Goal: Task Accomplishment & Management: Complete application form

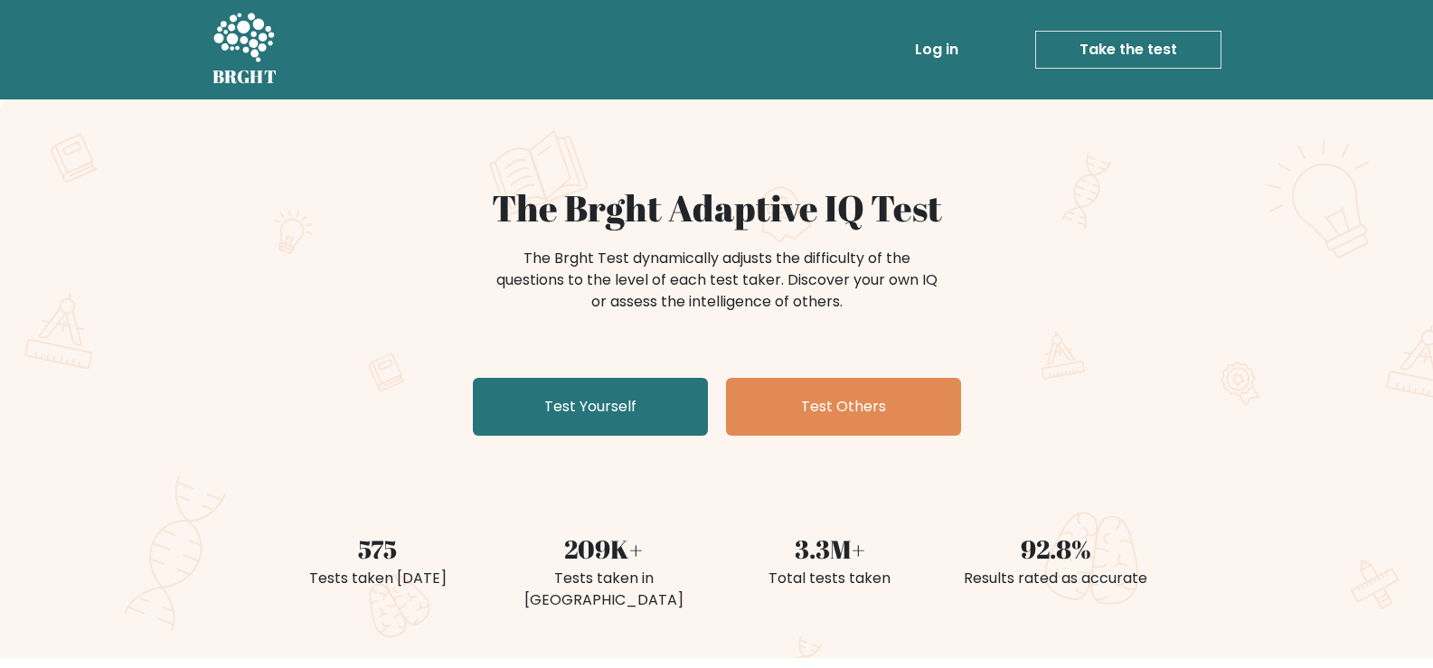
scroll to position [181, 0]
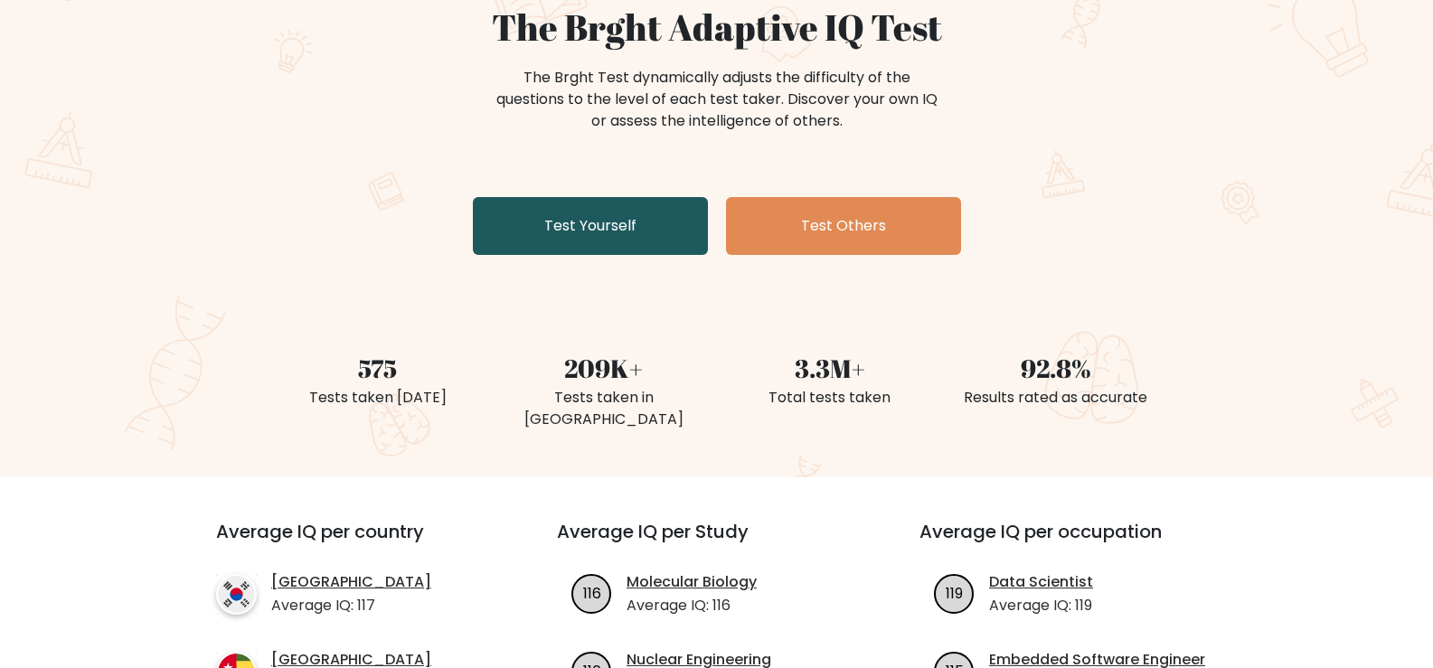
click at [611, 232] on link "Test Yourself" at bounding box center [590, 226] width 235 height 58
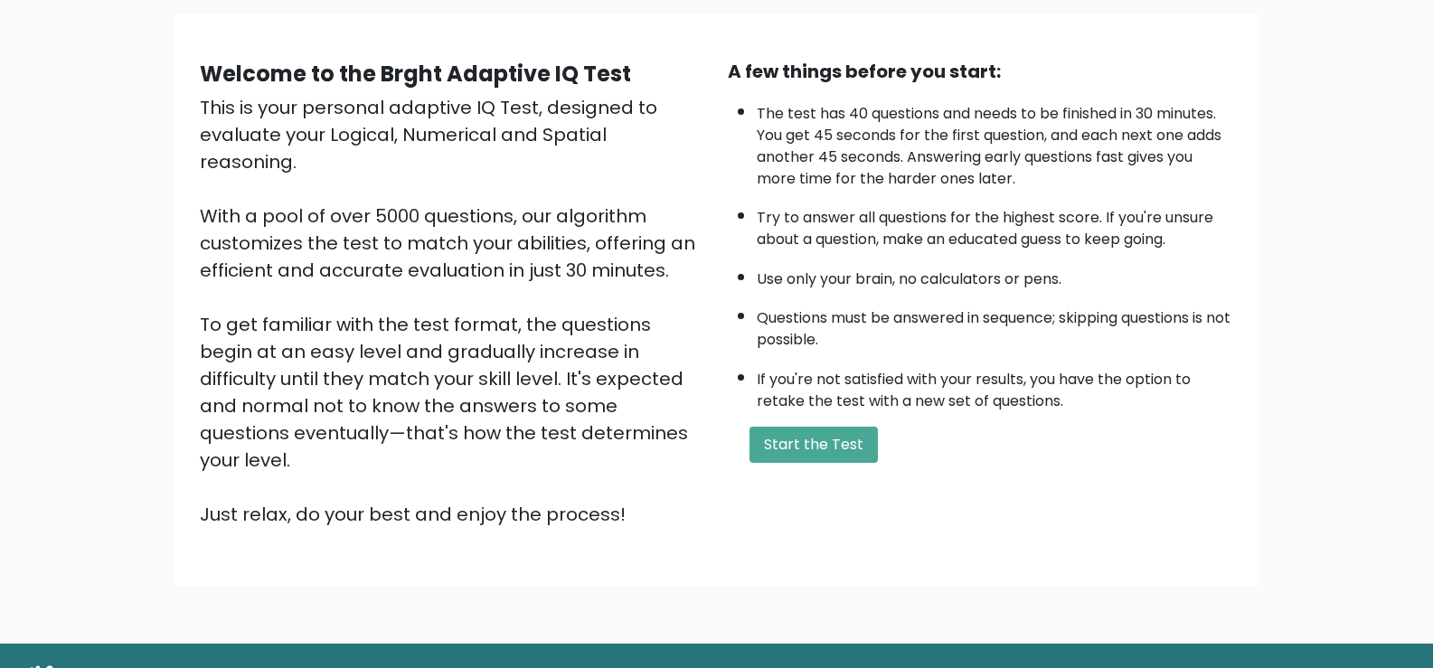
scroll to position [160, 0]
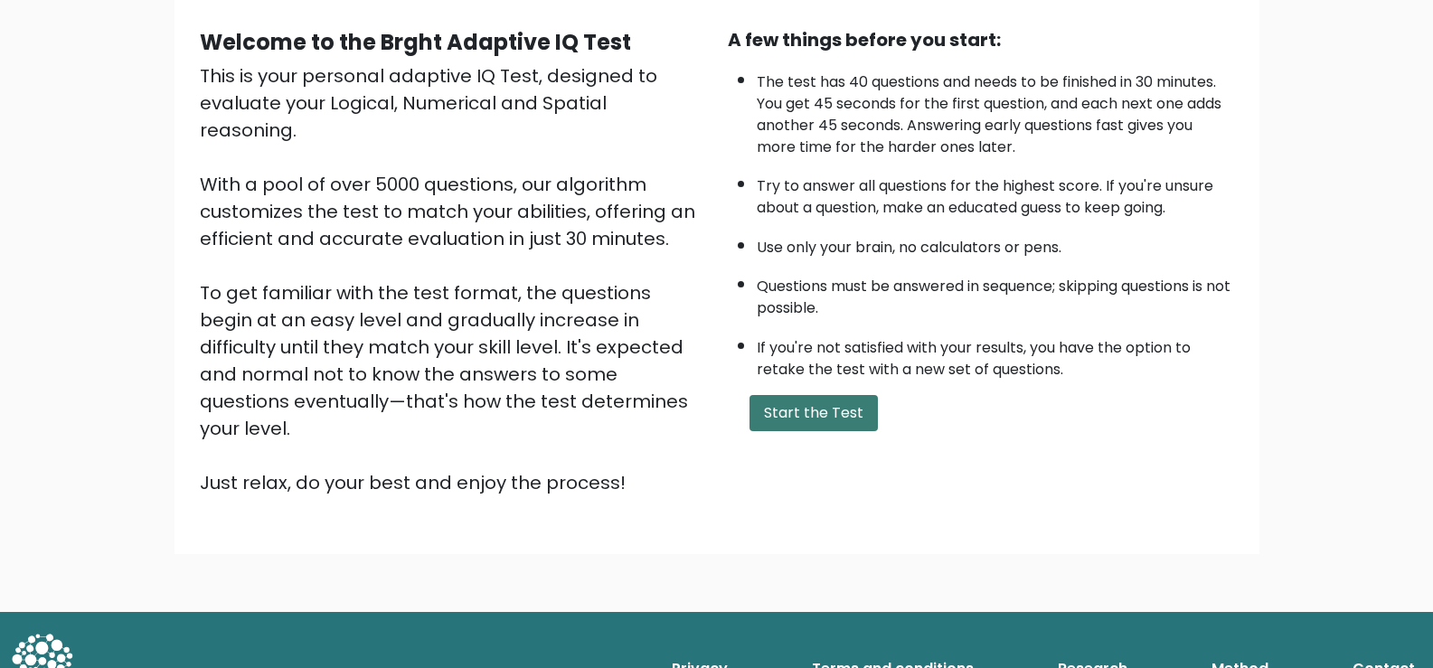
click at [816, 410] on button "Start the Test" at bounding box center [814, 413] width 128 height 36
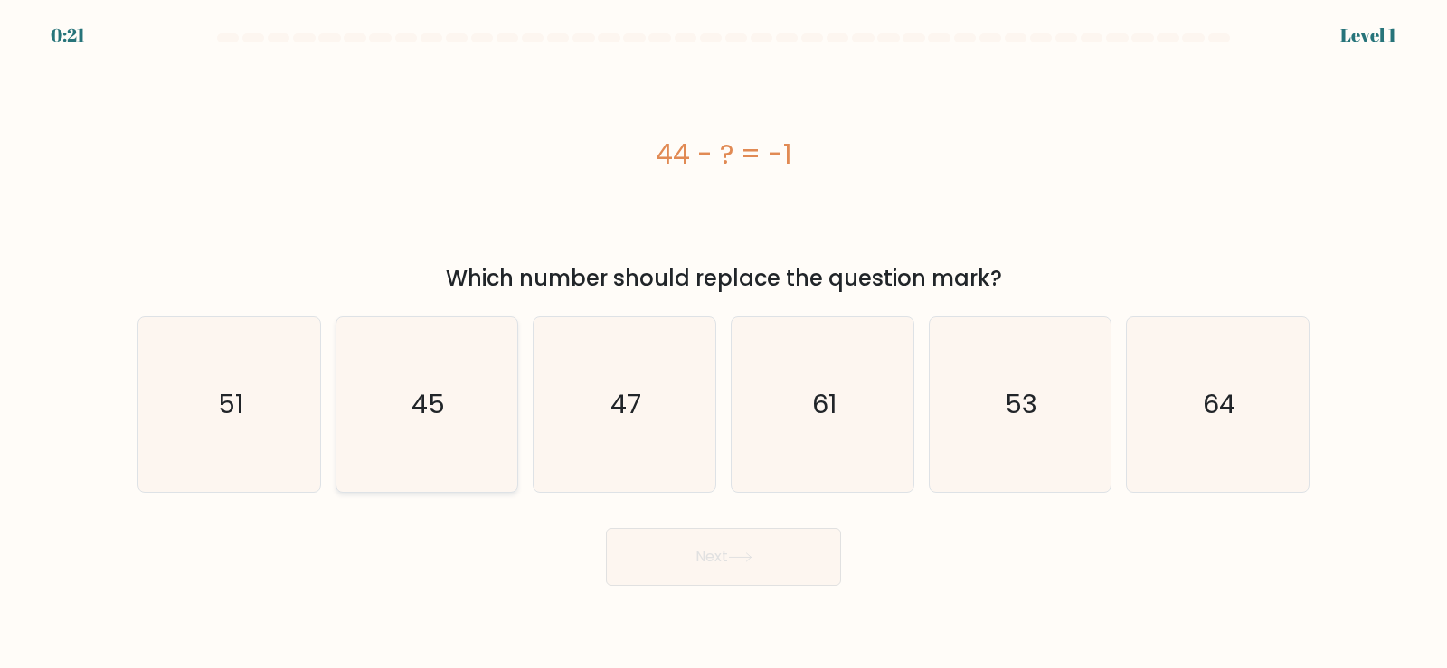
click at [458, 409] on icon "45" at bounding box center [426, 404] width 175 height 175
click at [723, 344] on input "b. 45" at bounding box center [723, 339] width 1 height 9
radio input "true"
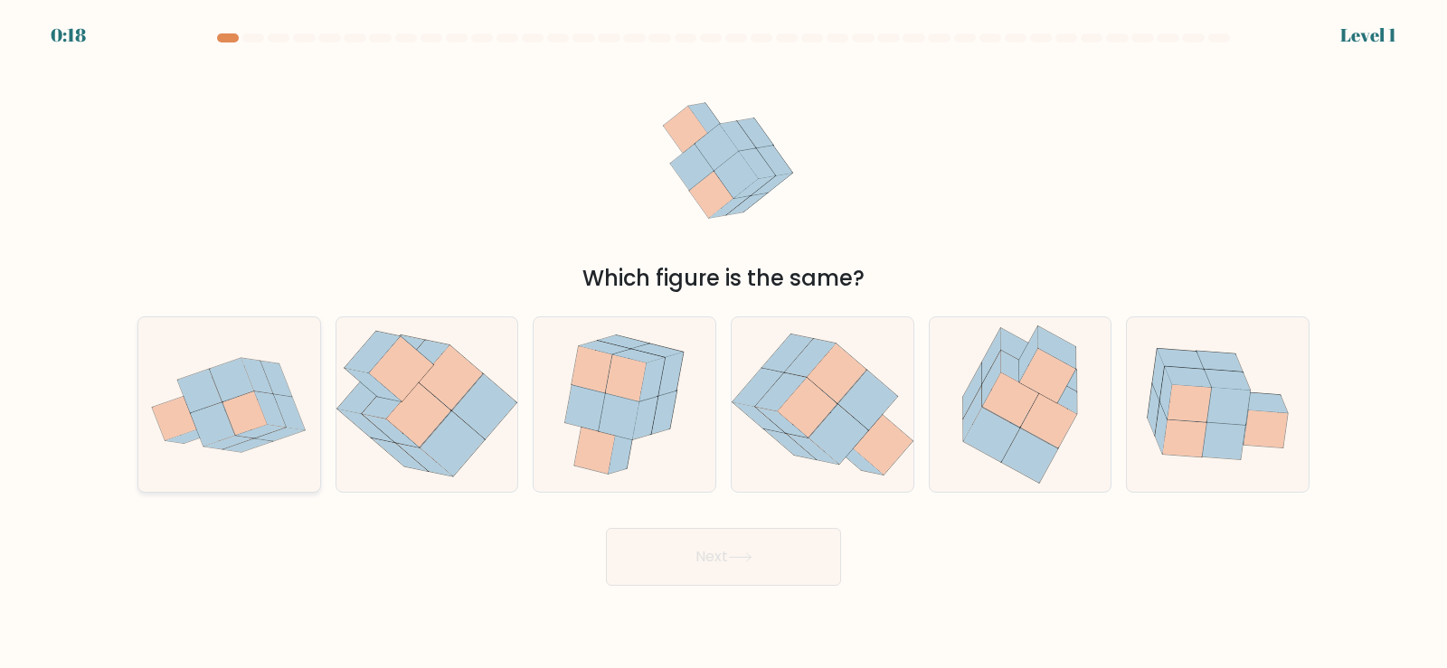
click at [277, 415] on icon at bounding box center [270, 409] width 32 height 35
click at [723, 344] on input "a." at bounding box center [723, 339] width 1 height 9
radio input "true"
click at [745, 552] on icon at bounding box center [740, 557] width 24 height 10
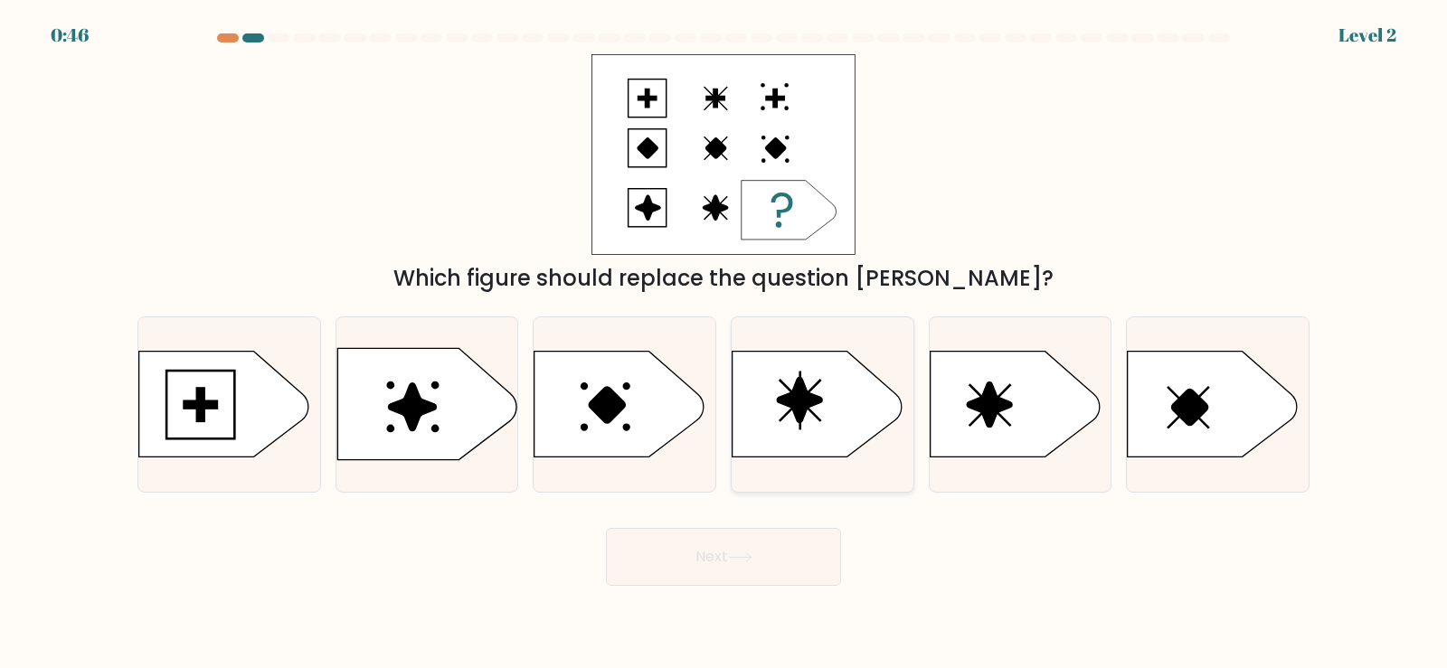
click at [838, 401] on icon at bounding box center [817, 405] width 170 height 106
click at [724, 344] on input "d." at bounding box center [723, 339] width 1 height 9
radio input "true"
click at [715, 543] on button "Next" at bounding box center [723, 557] width 235 height 58
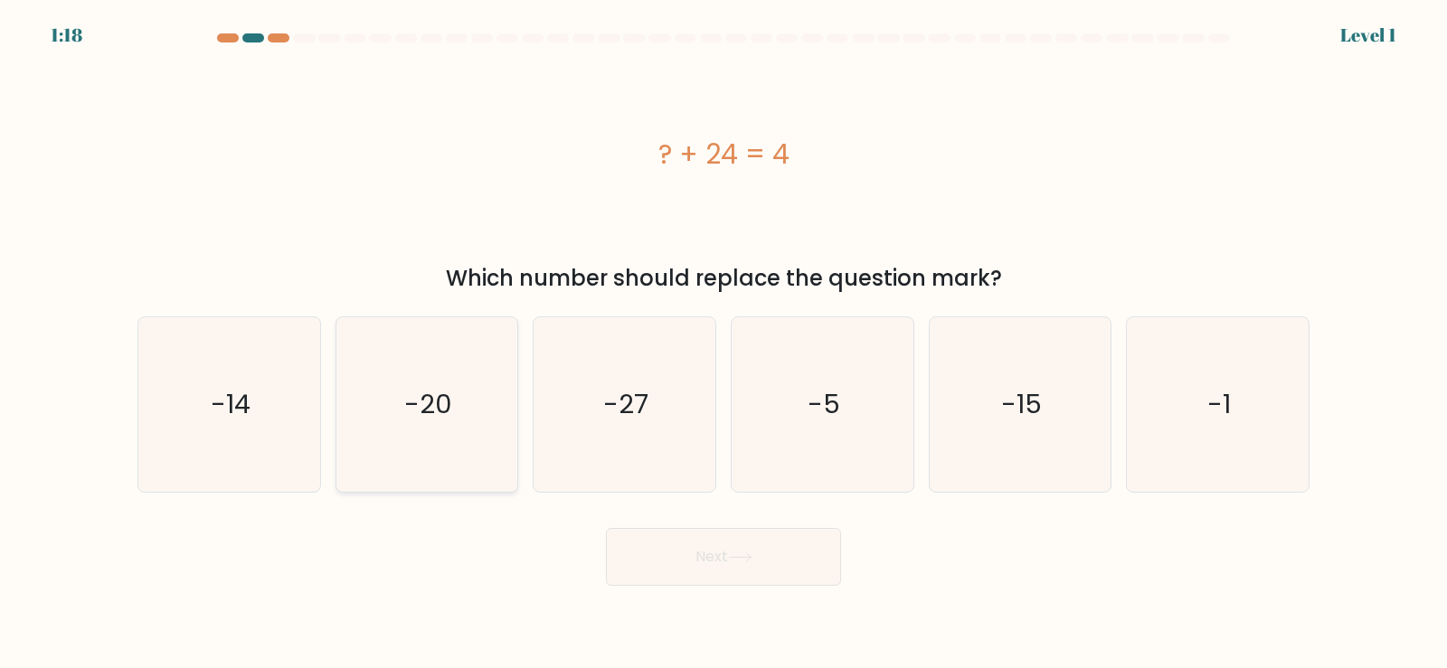
click at [468, 398] on icon "-20" at bounding box center [426, 404] width 175 height 175
click at [723, 344] on input "b. -20" at bounding box center [723, 339] width 1 height 9
radio input "true"
click at [659, 555] on button "Next" at bounding box center [723, 557] width 235 height 58
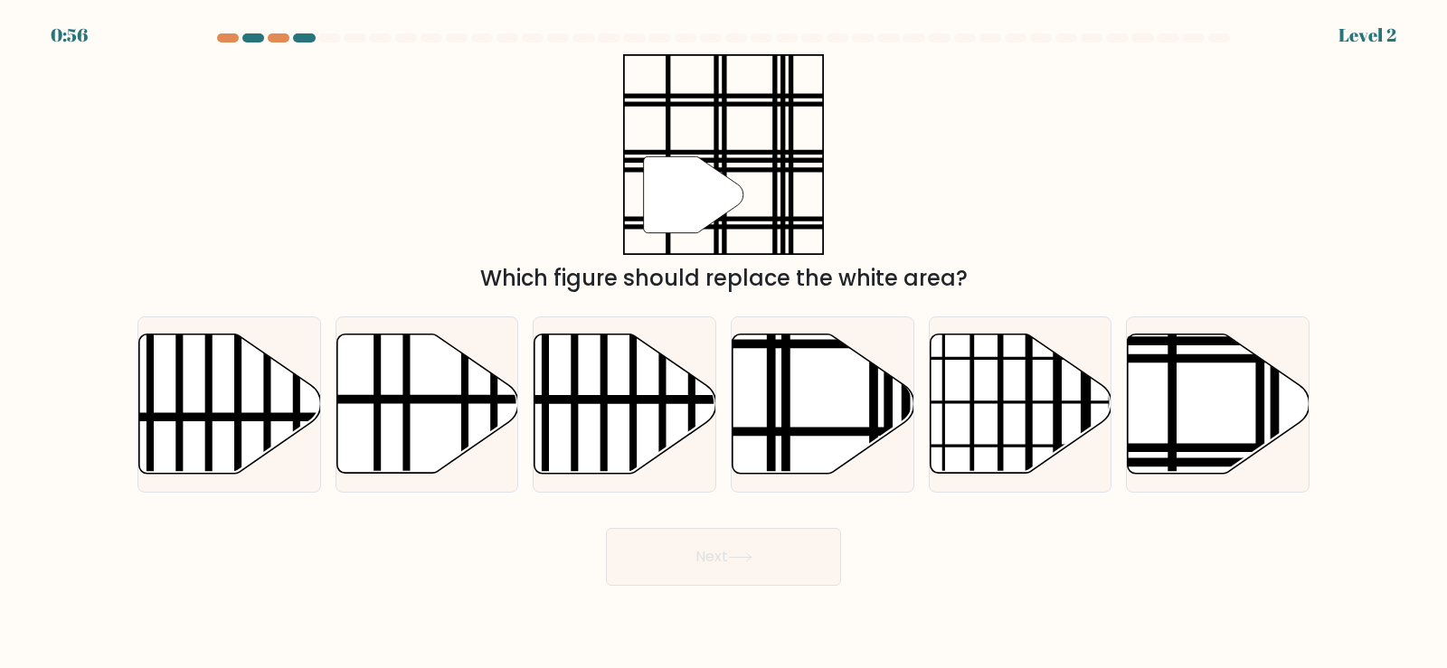
drag, startPoint x: 707, startPoint y: 184, endPoint x: 729, endPoint y: 188, distance: 22.0
click at [729, 188] on icon at bounding box center [693, 194] width 99 height 76
click at [786, 369] on line at bounding box center [786, 330] width 0 height 366
click at [724, 344] on input "d." at bounding box center [723, 339] width 1 height 9
radio input "true"
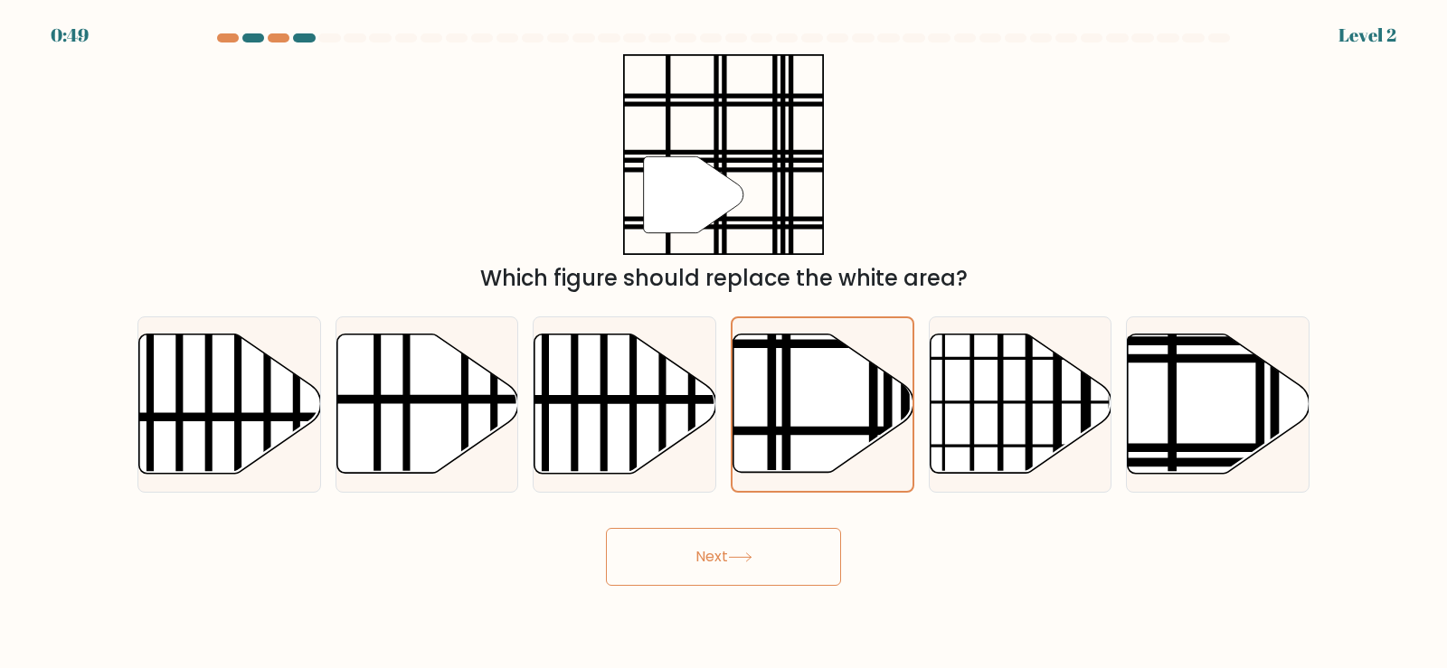
click at [690, 569] on button "Next" at bounding box center [723, 557] width 235 height 58
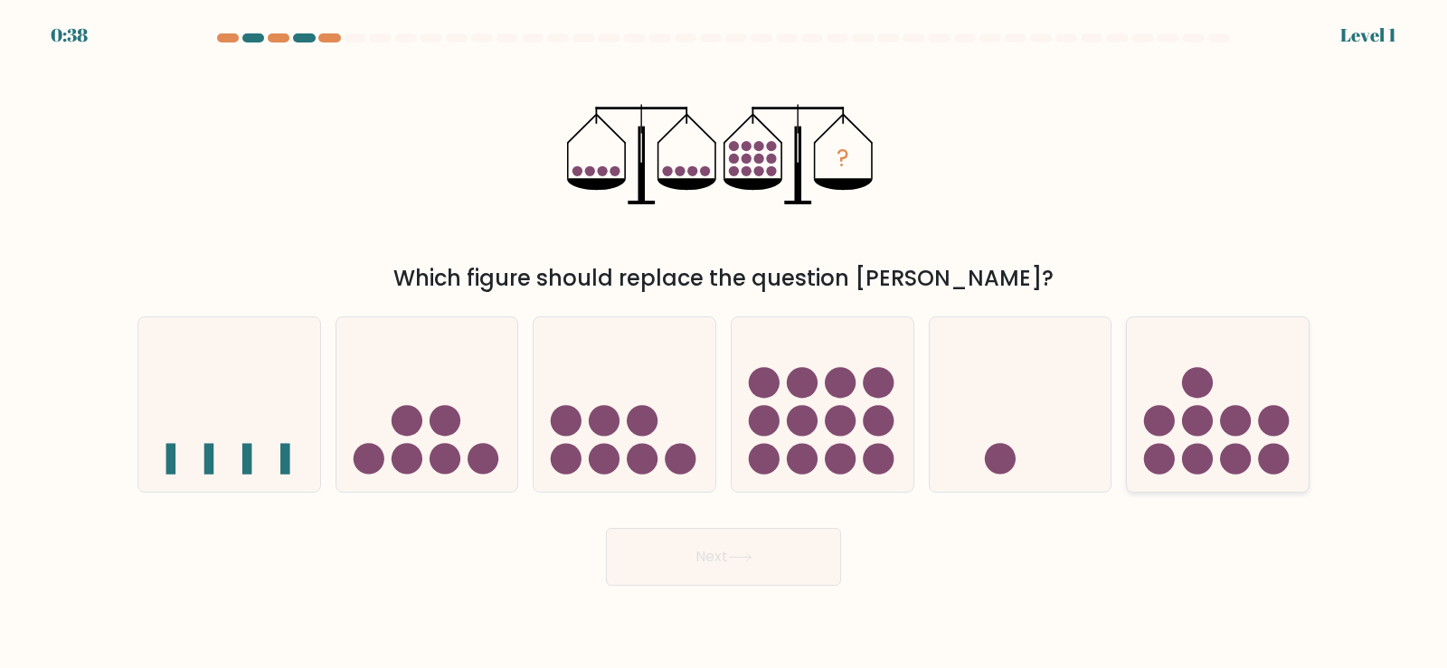
click at [1221, 423] on circle at bounding box center [1236, 420] width 31 height 31
click at [724, 344] on input "f." at bounding box center [723, 339] width 1 height 9
radio input "true"
click at [712, 555] on button "Next" at bounding box center [723, 557] width 235 height 58
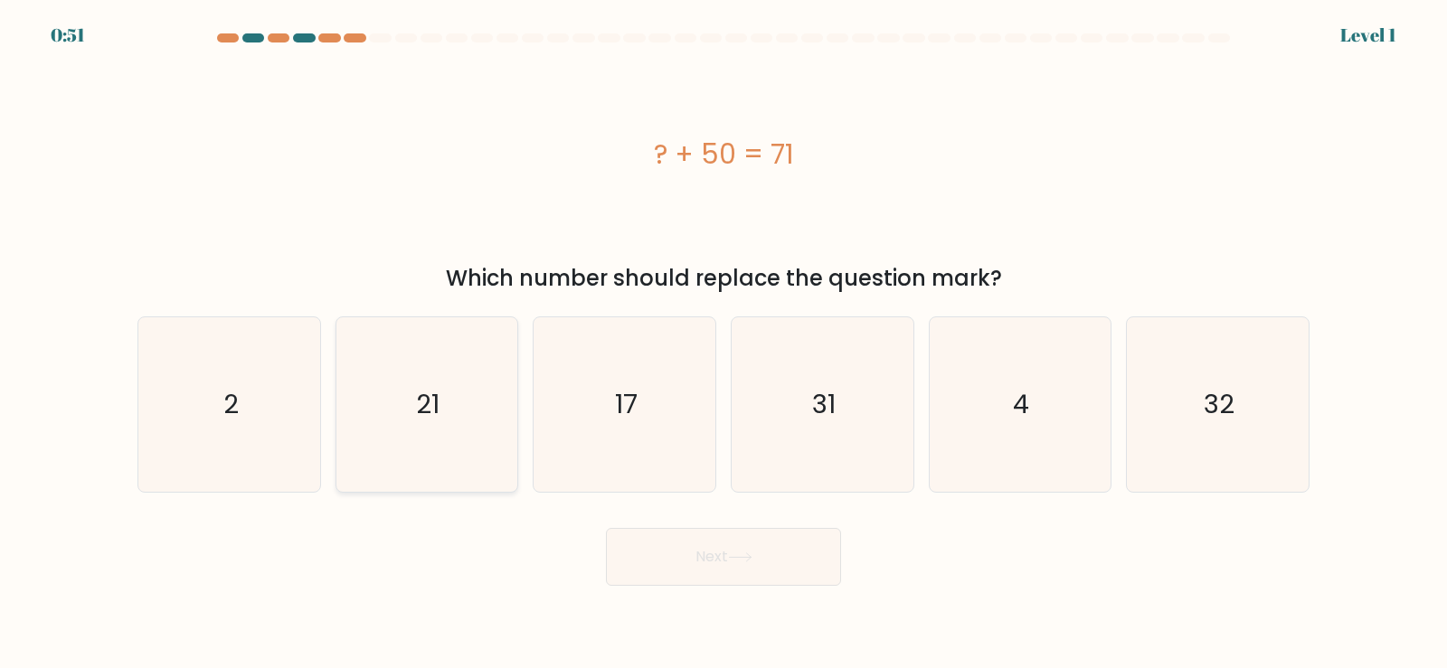
click at [471, 404] on icon "21" at bounding box center [426, 404] width 175 height 175
click at [723, 344] on input "b. 21" at bounding box center [723, 339] width 1 height 9
radio input "true"
click at [738, 552] on icon at bounding box center [740, 557] width 24 height 10
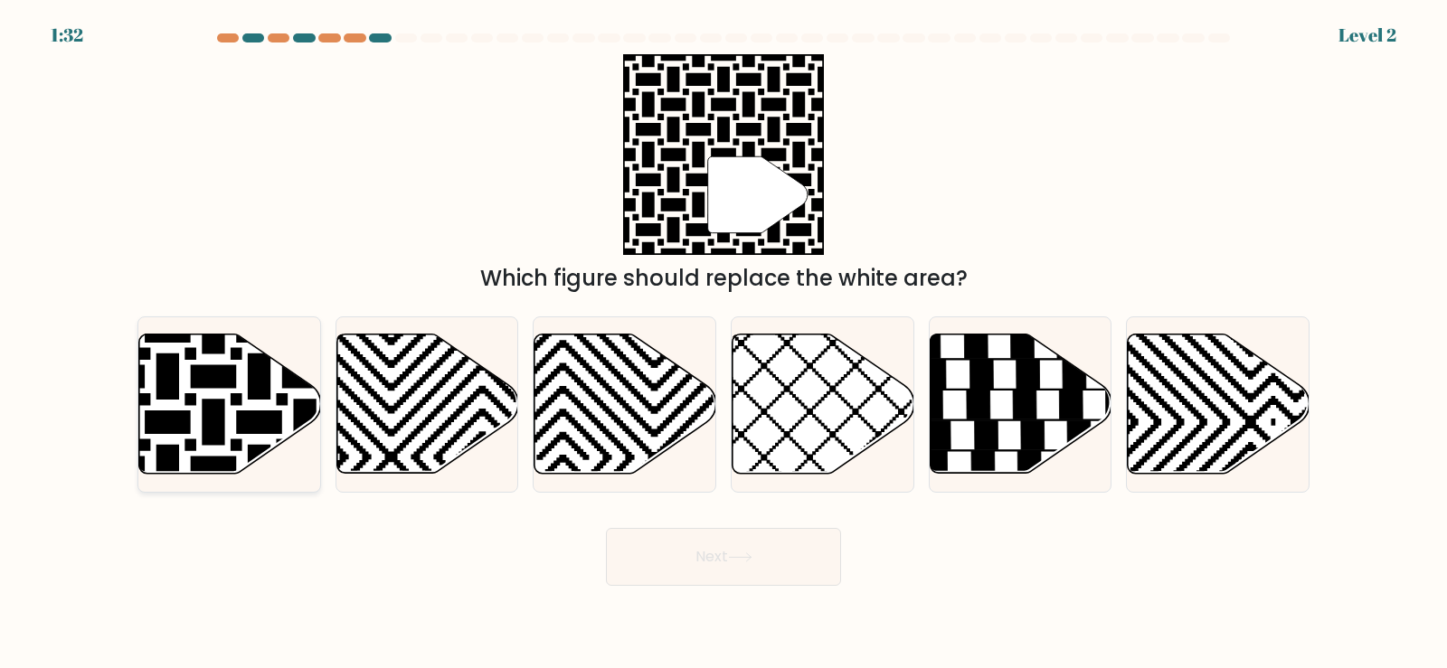
click at [147, 403] on icon at bounding box center [168, 330] width 366 height 366
click at [723, 344] on input "a." at bounding box center [723, 339] width 1 height 9
radio input "true"
click at [656, 569] on button "Next" at bounding box center [723, 557] width 235 height 58
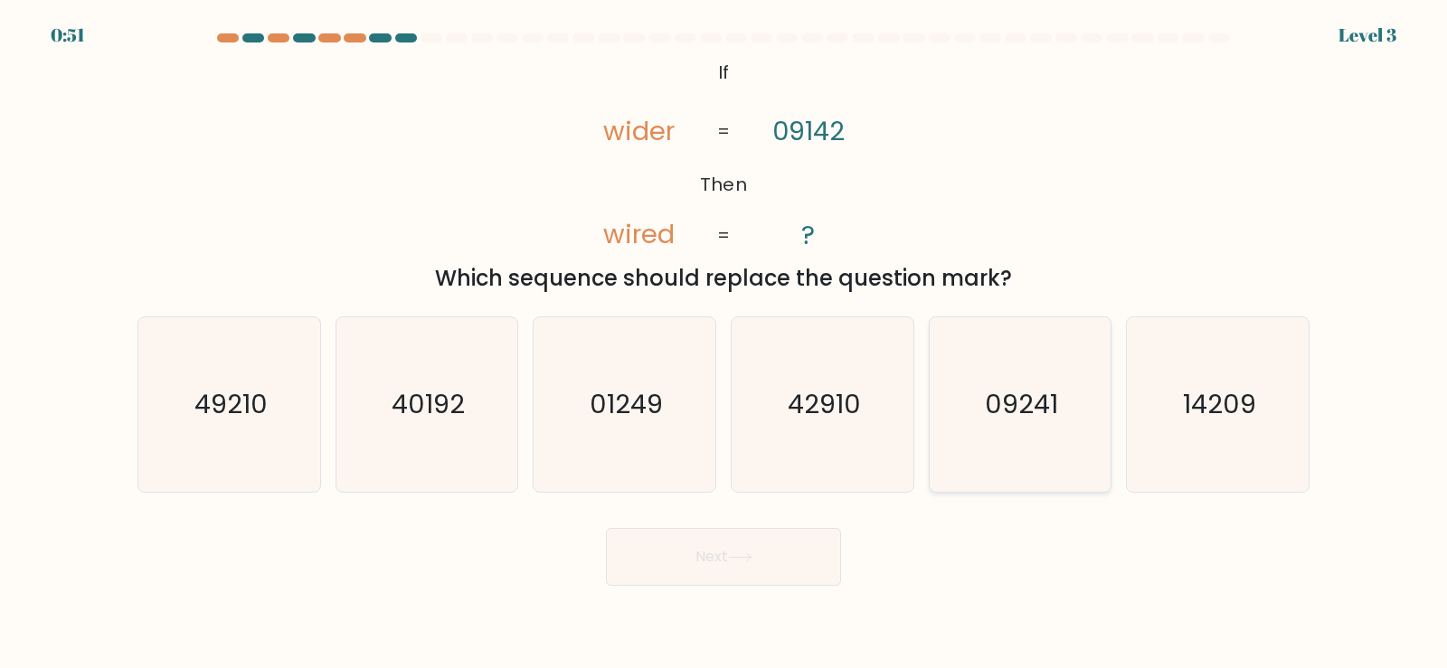
click at [1033, 401] on text "09241" at bounding box center [1021, 404] width 73 height 36
click at [1012, 416] on text "09241" at bounding box center [1021, 404] width 73 height 36
click at [724, 344] on input "e. 09241" at bounding box center [723, 339] width 1 height 9
radio input "true"
click at [741, 562] on button "Next" at bounding box center [723, 557] width 235 height 58
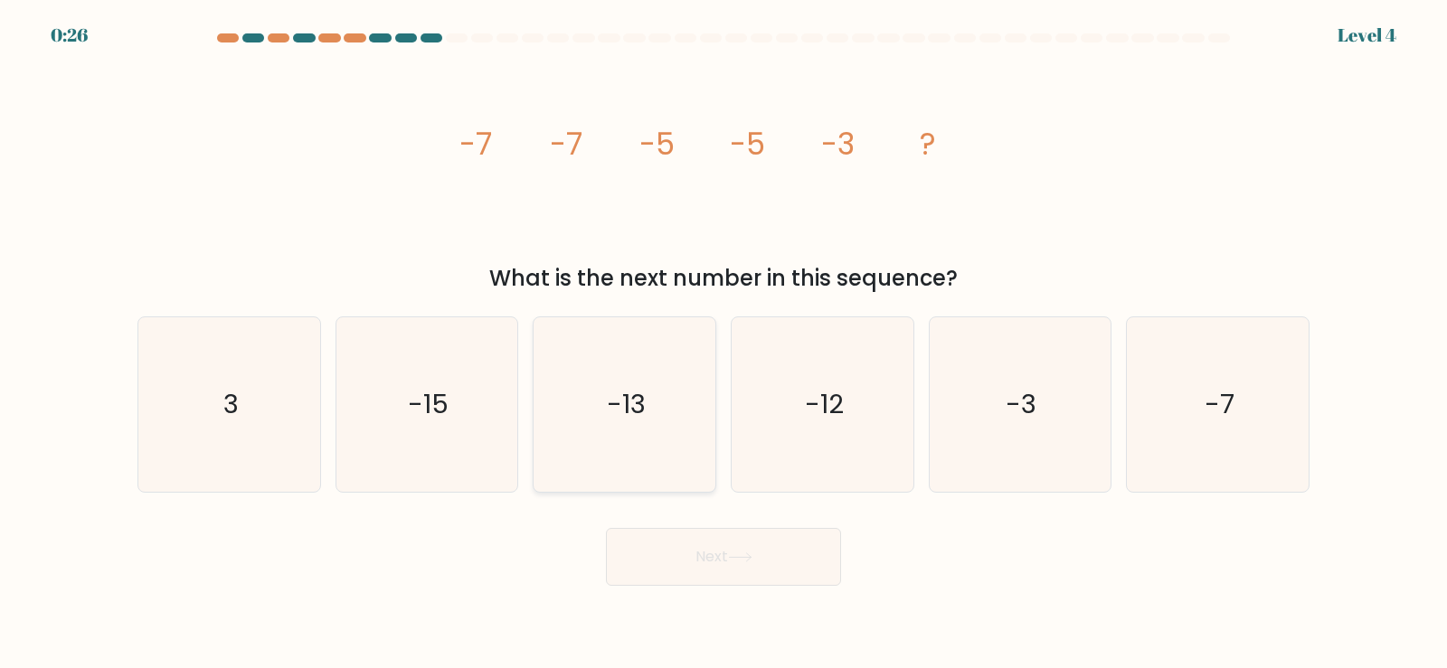
click at [676, 422] on icon "-13" at bounding box center [624, 404] width 175 height 175
click at [723, 344] on input "c. -13" at bounding box center [723, 339] width 1 height 9
radio input "true"
click at [1169, 389] on icon "-7" at bounding box center [1217, 404] width 175 height 175
click at [724, 344] on input "f. -7" at bounding box center [723, 339] width 1 height 9
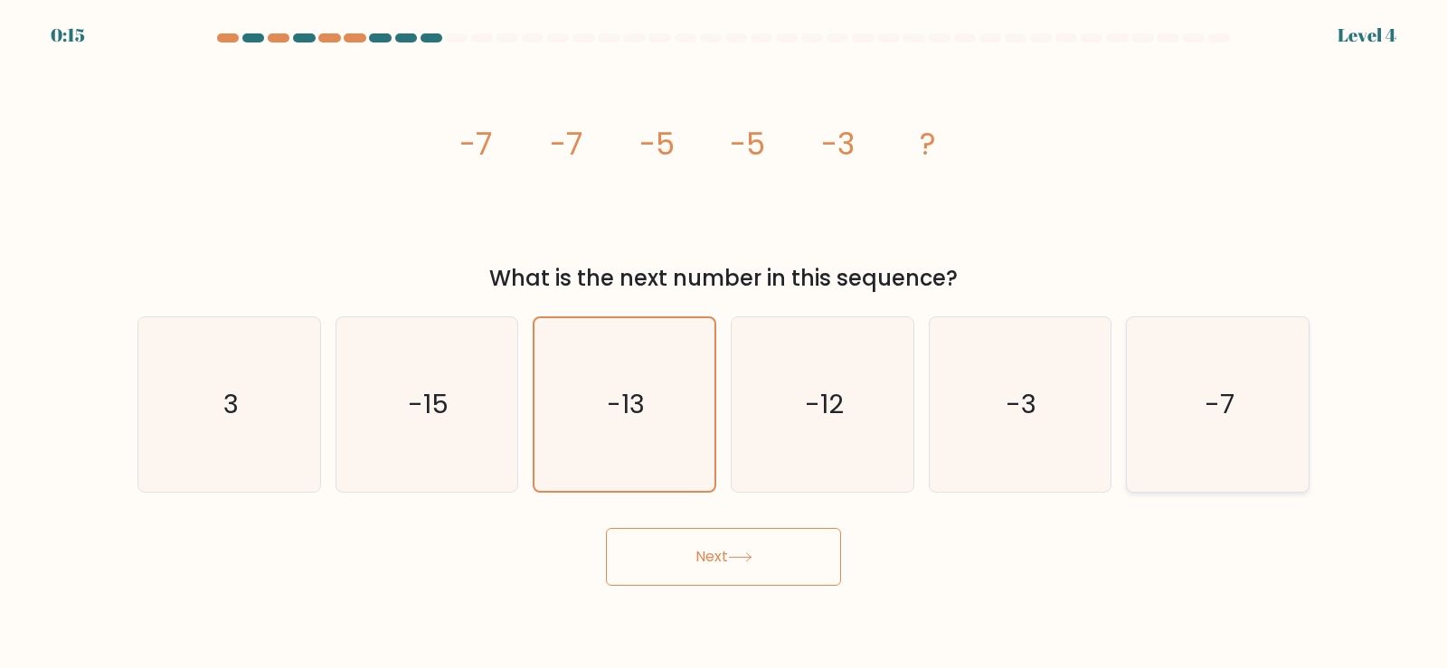
radio input "true"
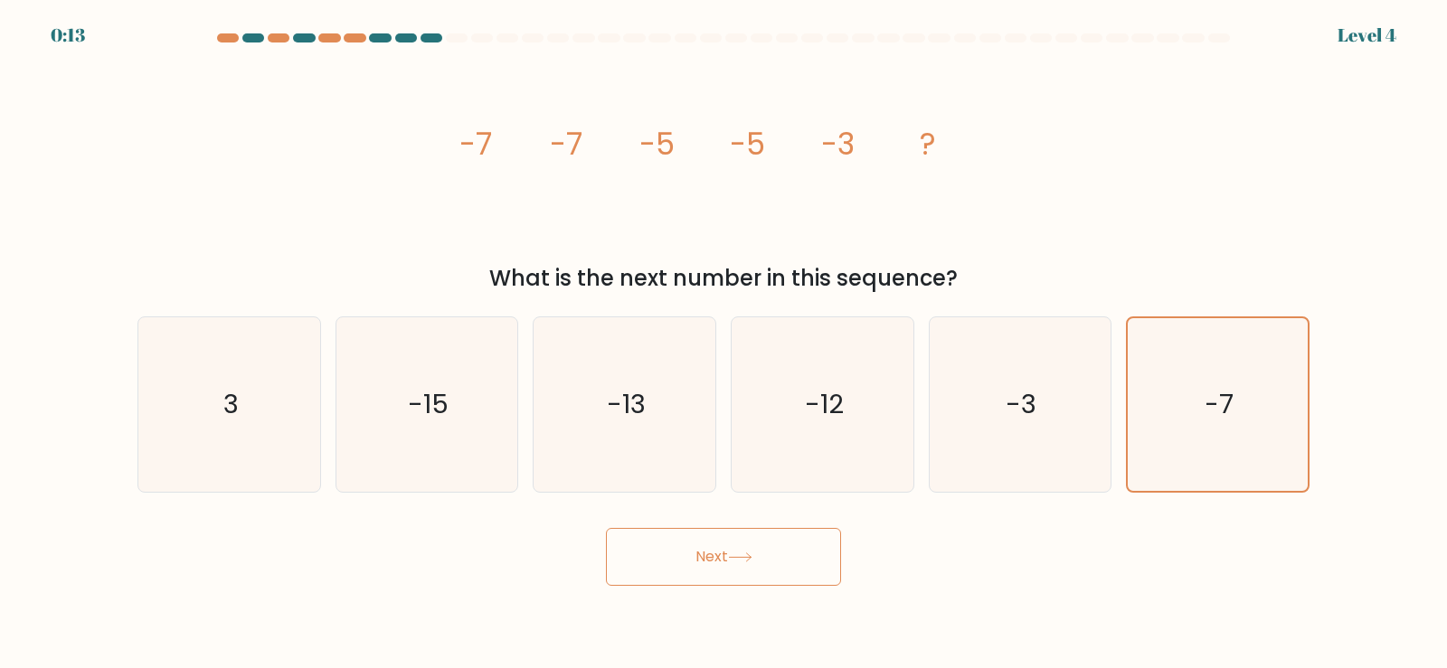
click at [725, 577] on button "Next" at bounding box center [723, 557] width 235 height 58
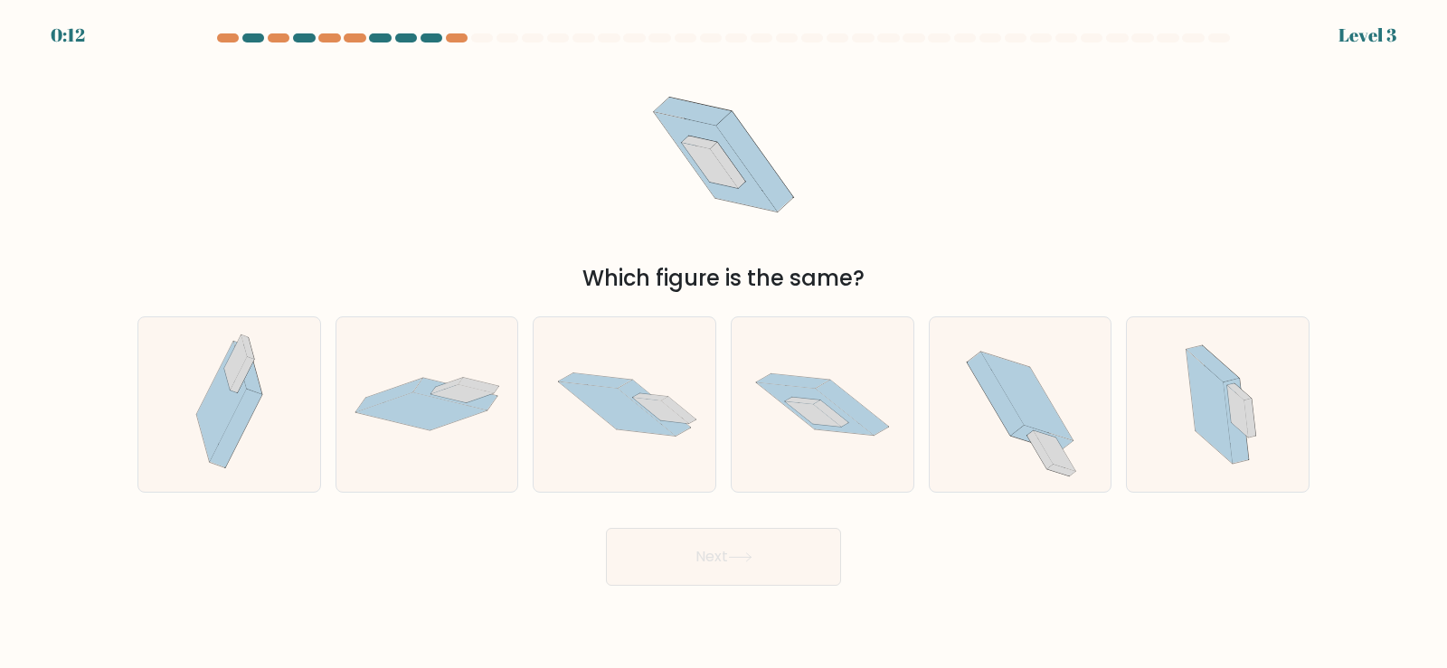
click at [726, 556] on button "Next" at bounding box center [723, 557] width 235 height 58
click at [799, 437] on icon at bounding box center [822, 404] width 182 height 120
click at [724, 344] on input "d." at bounding box center [723, 339] width 1 height 9
radio input "true"
click at [778, 561] on button "Next" at bounding box center [723, 557] width 235 height 58
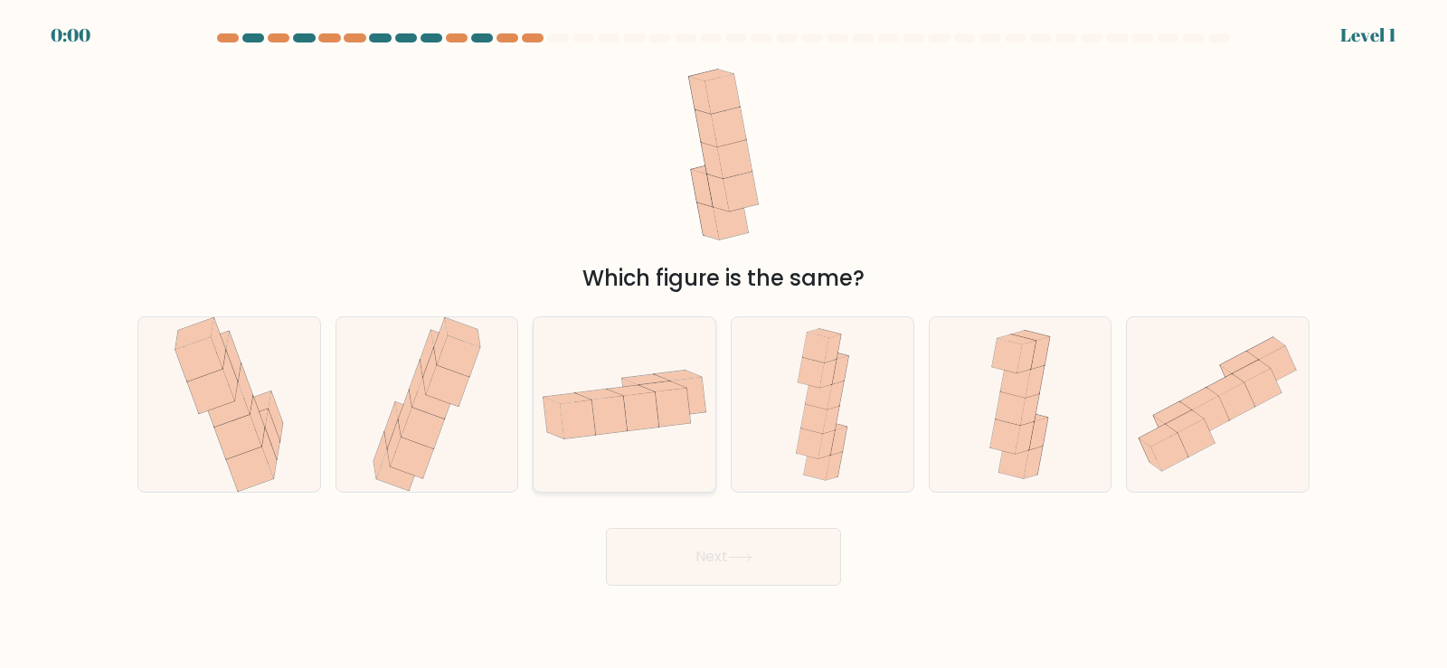
click at [676, 333] on div at bounding box center [625, 404] width 184 height 176
click at [723, 335] on input "c." at bounding box center [723, 339] width 1 height 9
radio input "true"
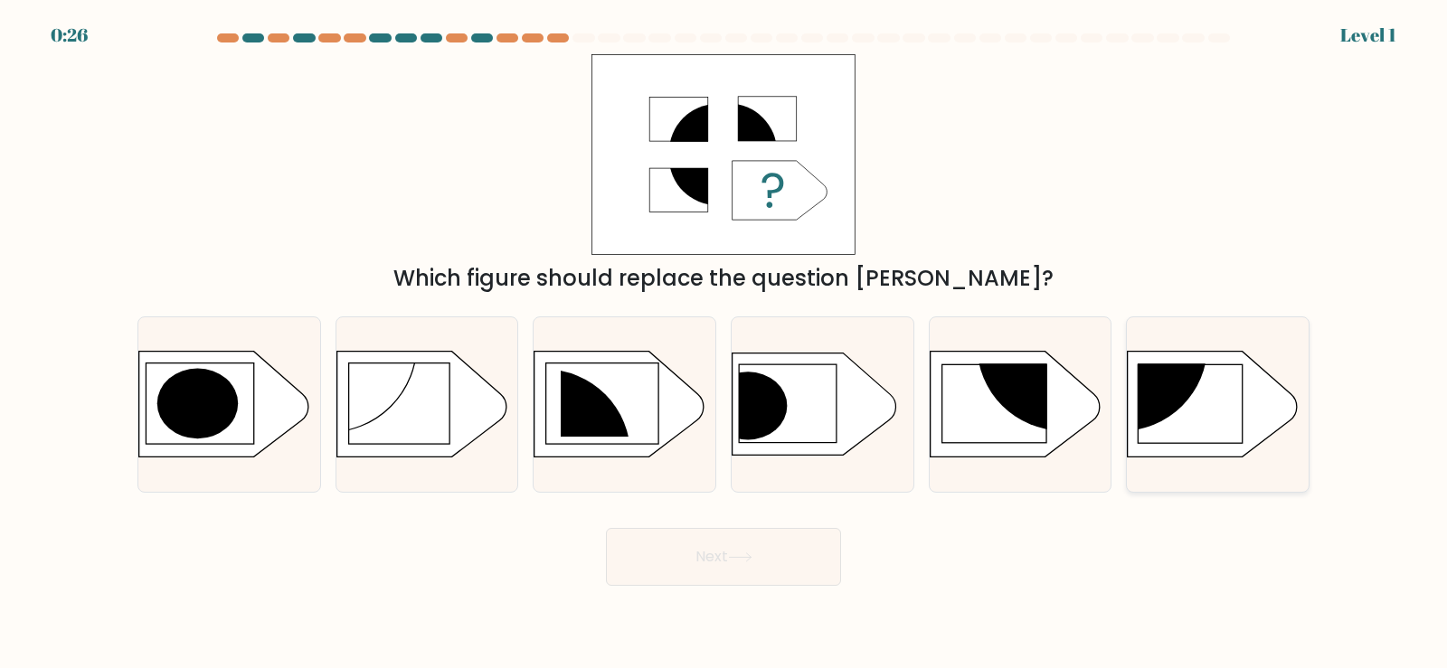
click at [1175, 420] on rect at bounding box center [1190, 403] width 105 height 79
click at [724, 344] on input "f." at bounding box center [723, 339] width 1 height 9
radio input "true"
click at [747, 559] on icon at bounding box center [740, 557] width 24 height 10
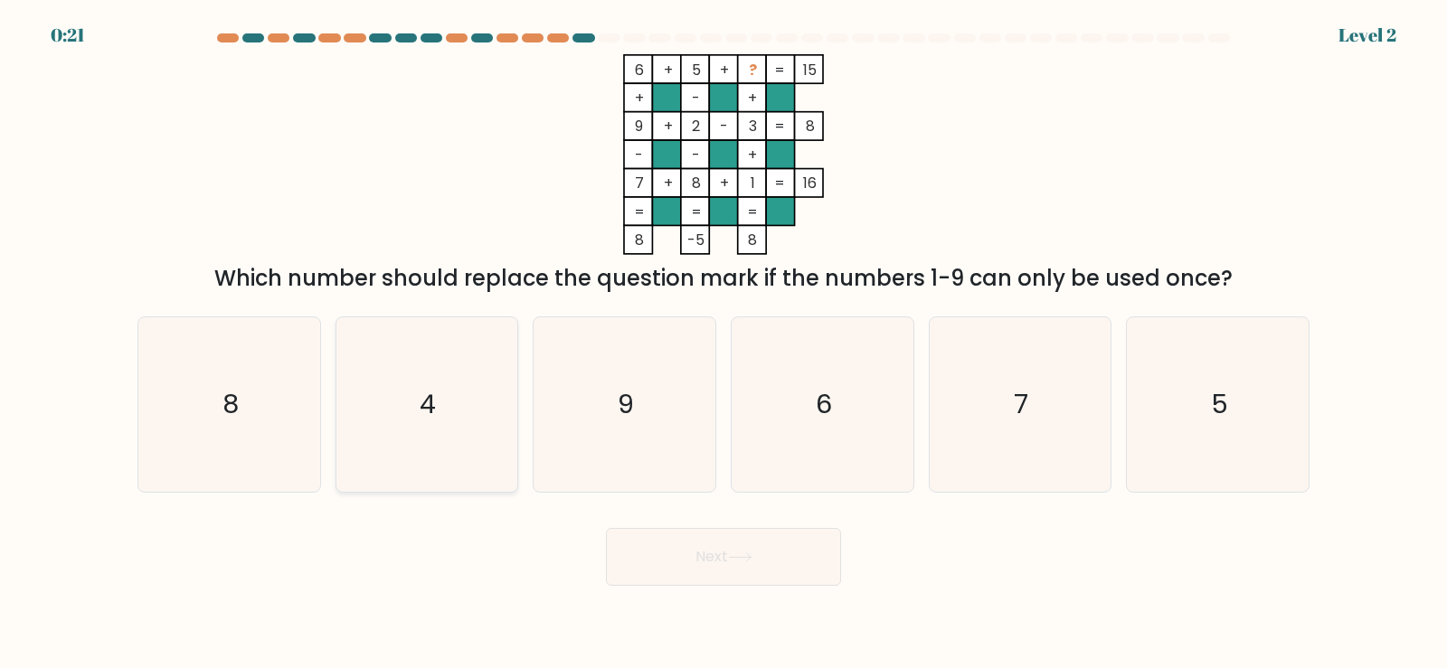
click at [467, 386] on icon "4" at bounding box center [426, 404] width 175 height 175
click at [723, 344] on input "b. 4" at bounding box center [723, 339] width 1 height 9
radio input "true"
click at [747, 542] on button "Next" at bounding box center [723, 557] width 235 height 58
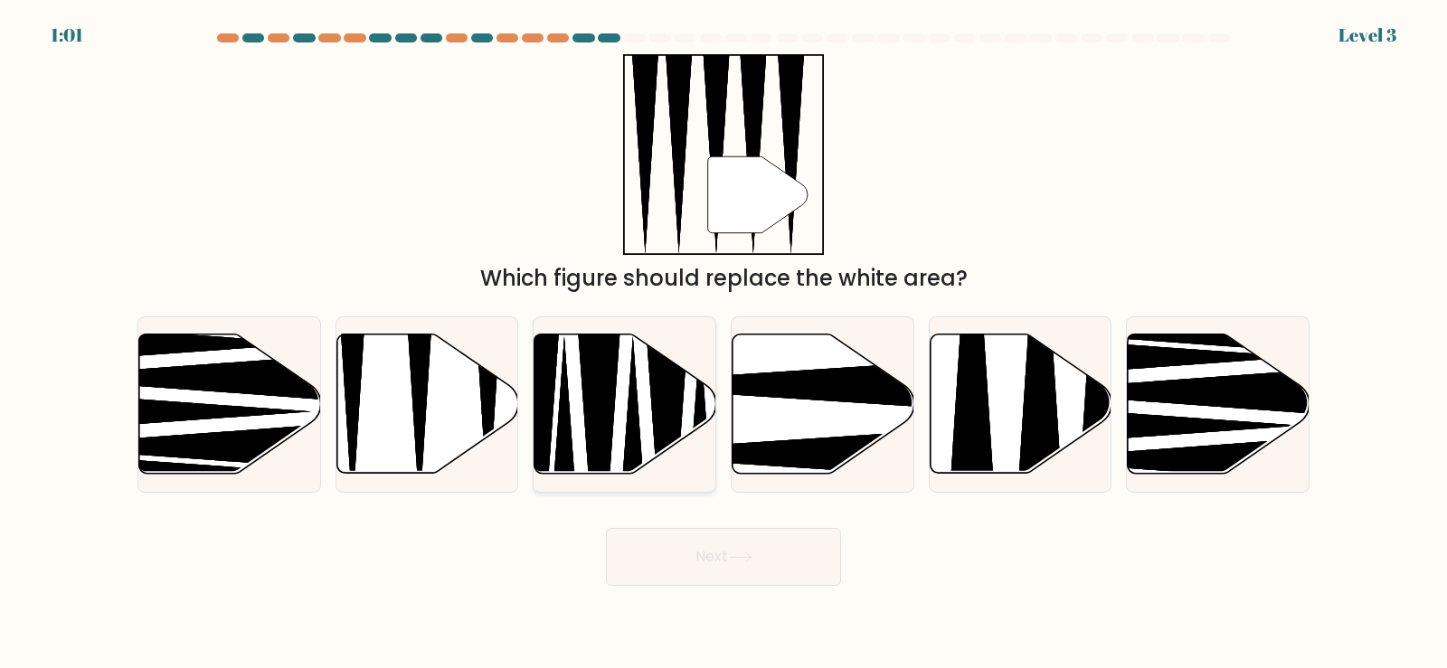
click at [672, 412] on icon at bounding box center [667, 460] width 47 height 326
click at [723, 344] on input "c." at bounding box center [723, 339] width 1 height 9
radio input "true"
click at [743, 546] on button "Next" at bounding box center [723, 557] width 235 height 58
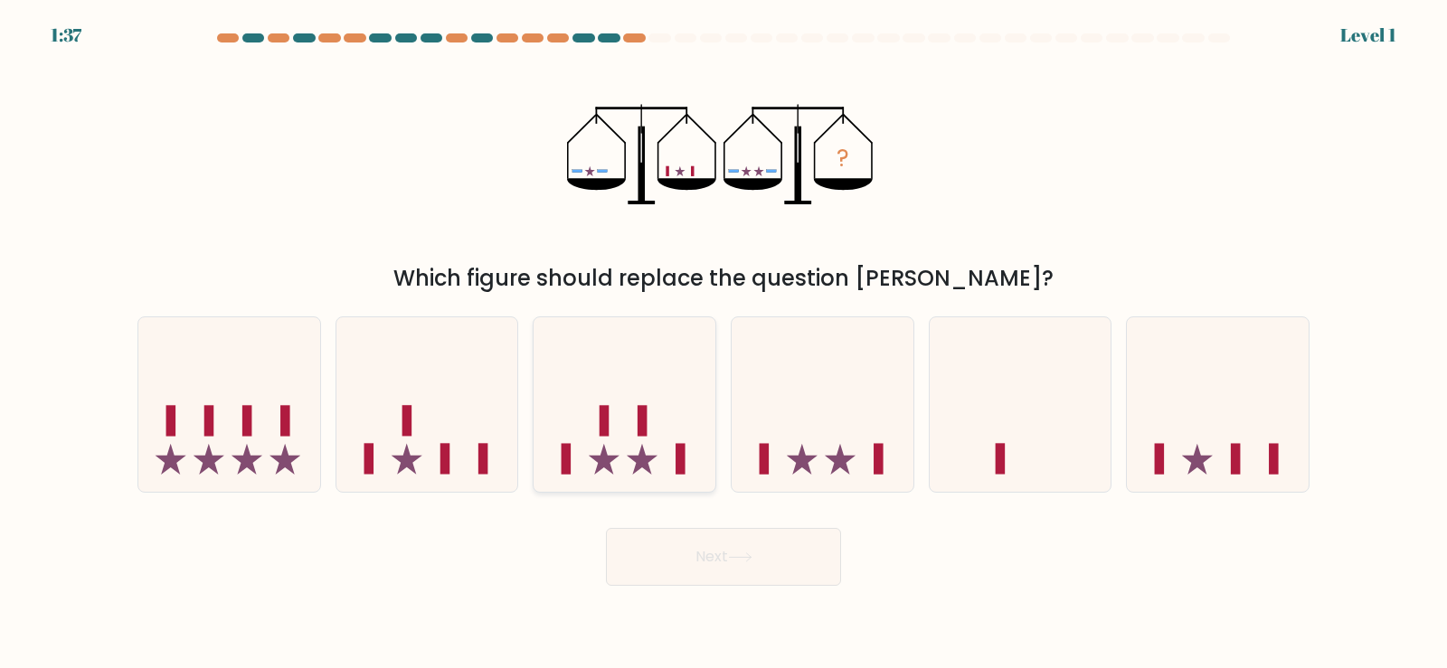
click at [634, 456] on icon at bounding box center [624, 404] width 182 height 150
click at [723, 344] on input "c." at bounding box center [723, 339] width 1 height 9
radio input "true"
click at [701, 551] on button "Next" at bounding box center [723, 557] width 235 height 58
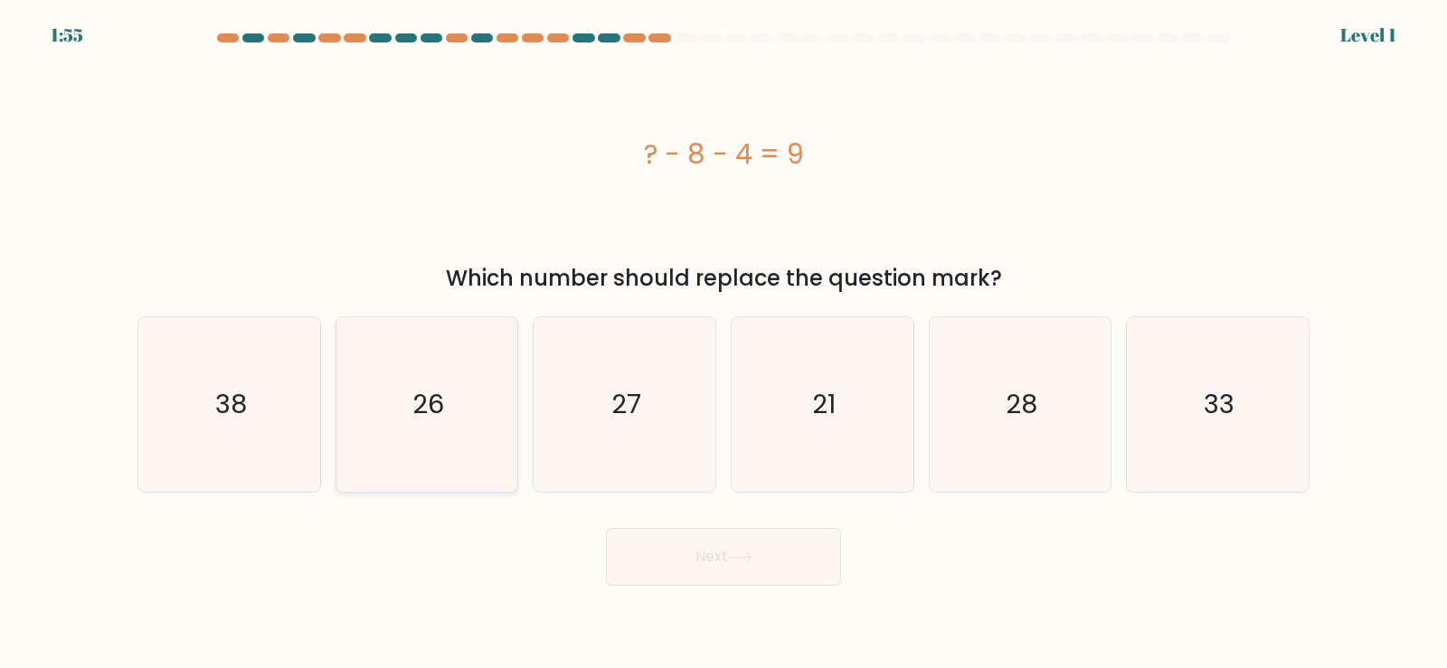
click at [452, 401] on icon "26" at bounding box center [426, 404] width 175 height 175
click at [723, 344] on input "b. 26" at bounding box center [723, 339] width 1 height 9
radio input "true"
click at [690, 550] on button "Next" at bounding box center [723, 557] width 235 height 58
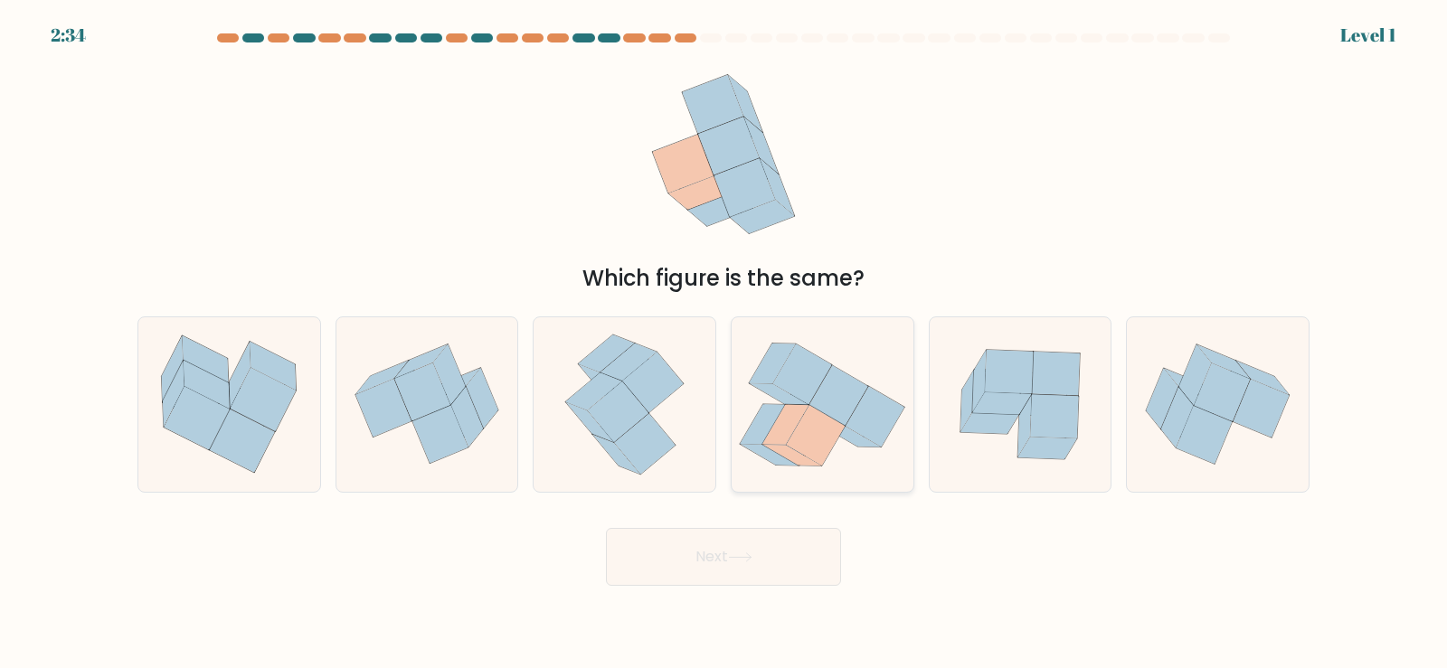
click at [771, 429] on icon at bounding box center [785, 424] width 47 height 40
click at [724, 344] on input "d." at bounding box center [723, 339] width 1 height 9
radio input "true"
click at [779, 554] on button "Next" at bounding box center [723, 557] width 235 height 58
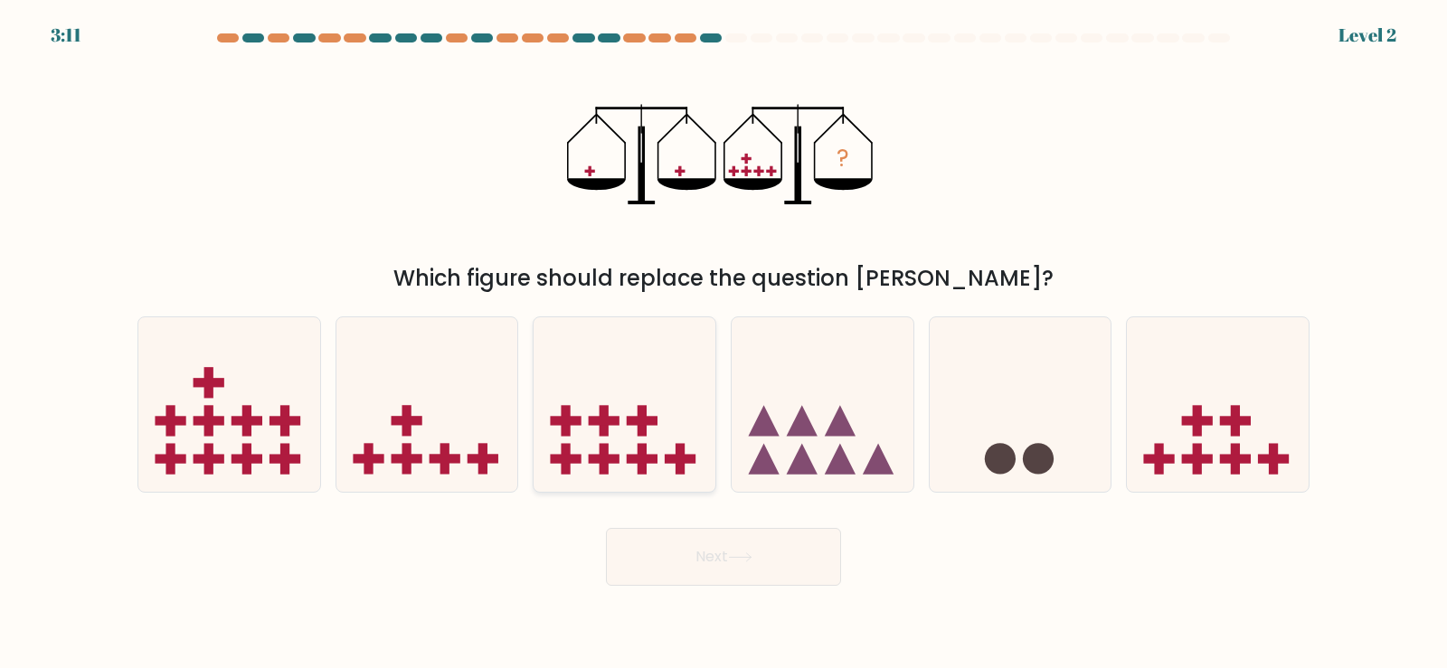
click at [628, 441] on icon at bounding box center [624, 404] width 182 height 150
click at [723, 344] on input "c." at bounding box center [723, 339] width 1 height 9
radio input "true"
click at [710, 558] on button "Next" at bounding box center [723, 557] width 235 height 58
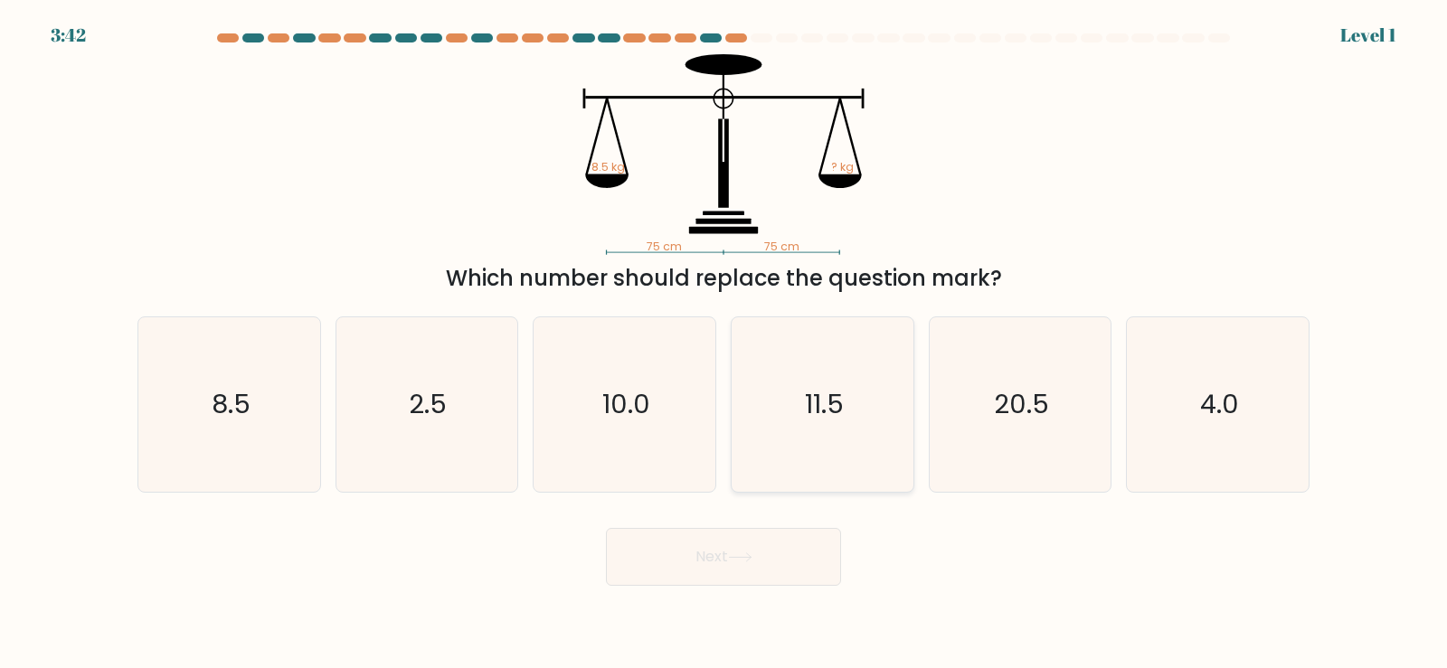
click at [806, 439] on icon "11.5" at bounding box center [822, 404] width 175 height 175
click at [724, 344] on input "d. 11.5" at bounding box center [723, 339] width 1 height 9
radio input "true"
click at [750, 551] on button "Next" at bounding box center [723, 557] width 235 height 58
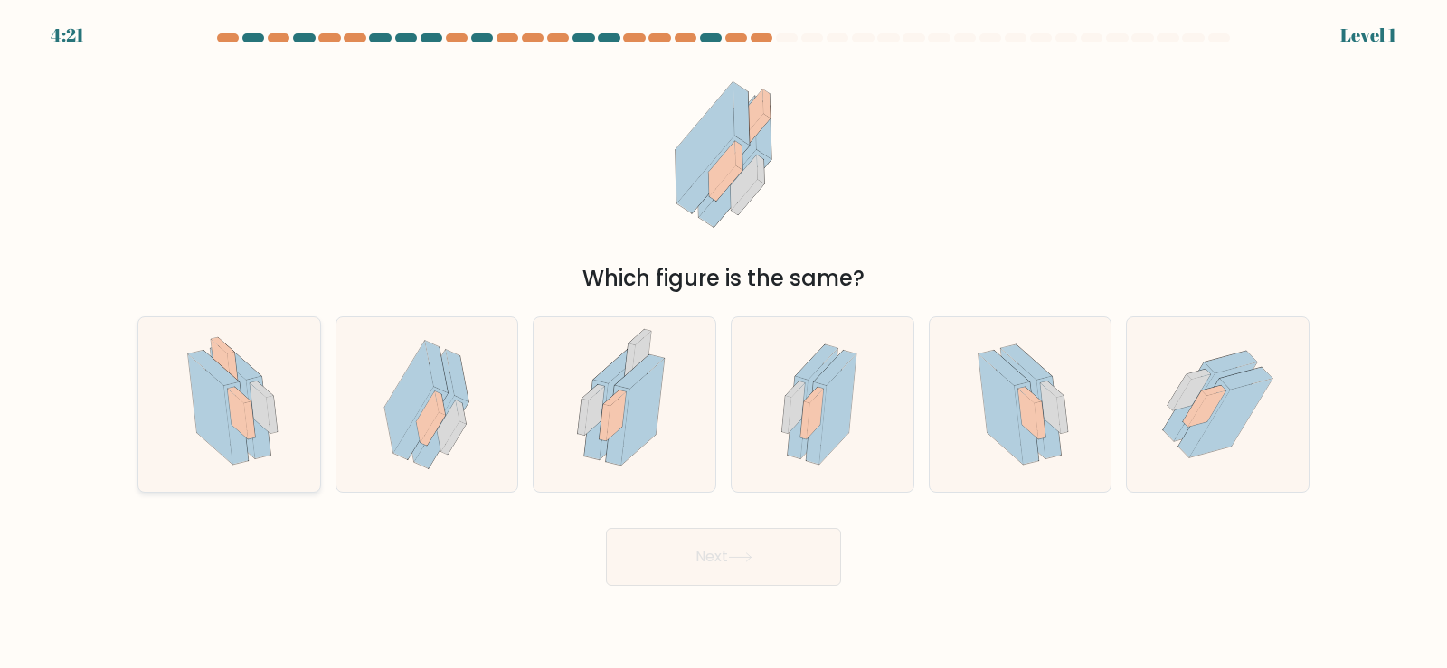
click at [279, 462] on icon at bounding box center [229, 404] width 124 height 175
click at [723, 344] on input "a." at bounding box center [723, 339] width 1 height 9
radio input "true"
click at [668, 556] on button "Next" at bounding box center [723, 557] width 235 height 58
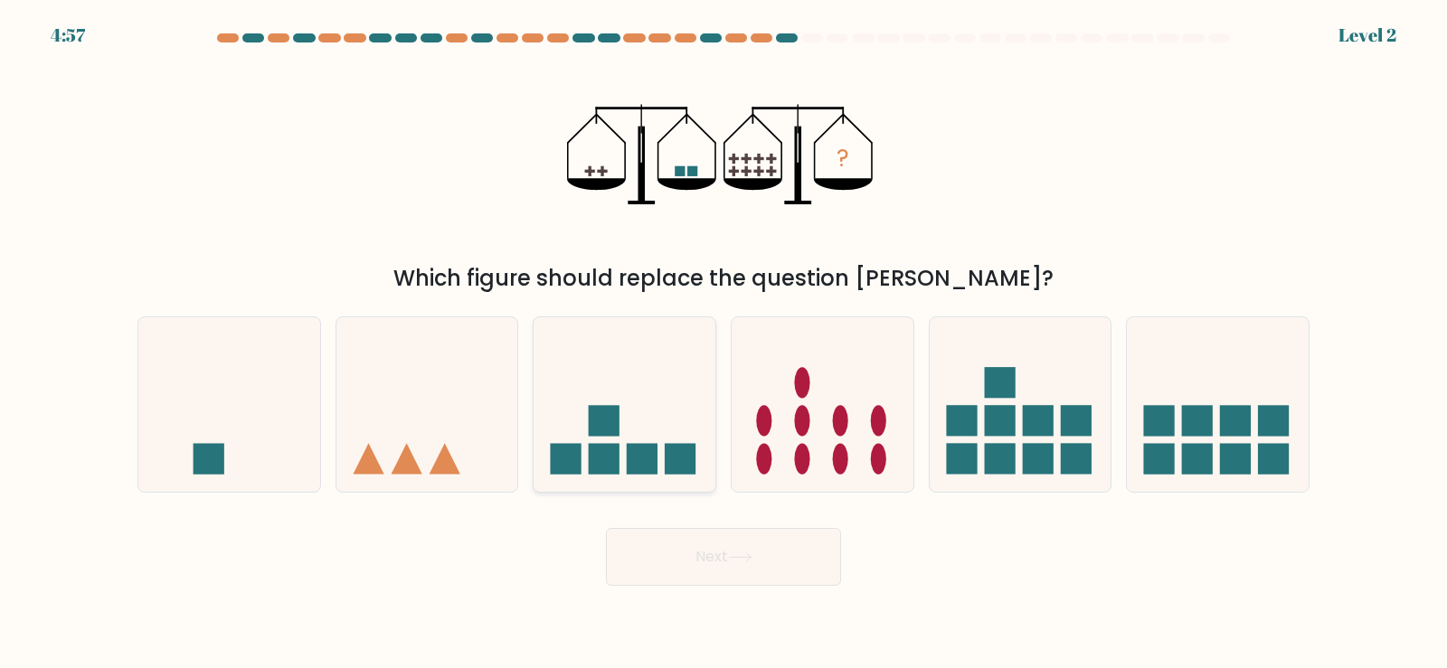
click at [615, 459] on rect at bounding box center [604, 459] width 31 height 31
click at [723, 344] on input "c." at bounding box center [723, 339] width 1 height 9
radio input "true"
click at [407, 411] on icon at bounding box center [427, 404] width 182 height 150
click at [723, 344] on input "b." at bounding box center [723, 339] width 1 height 9
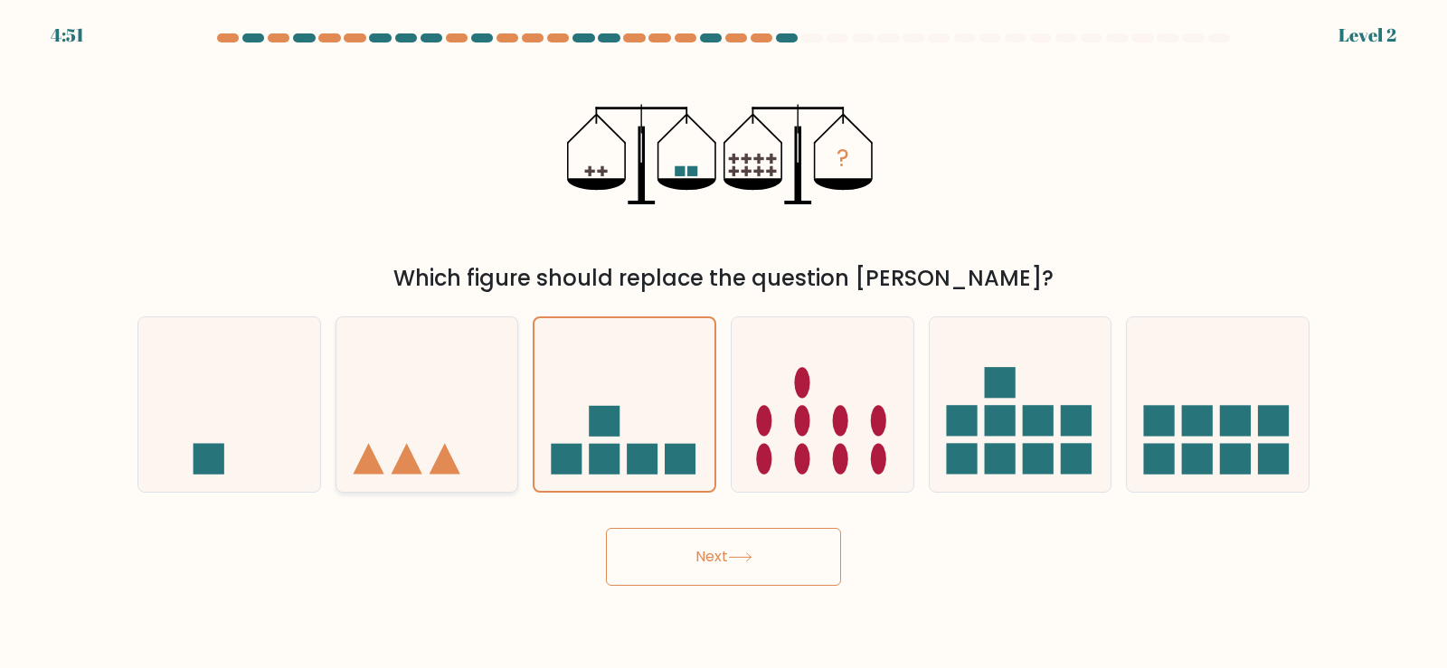
radio input "true"
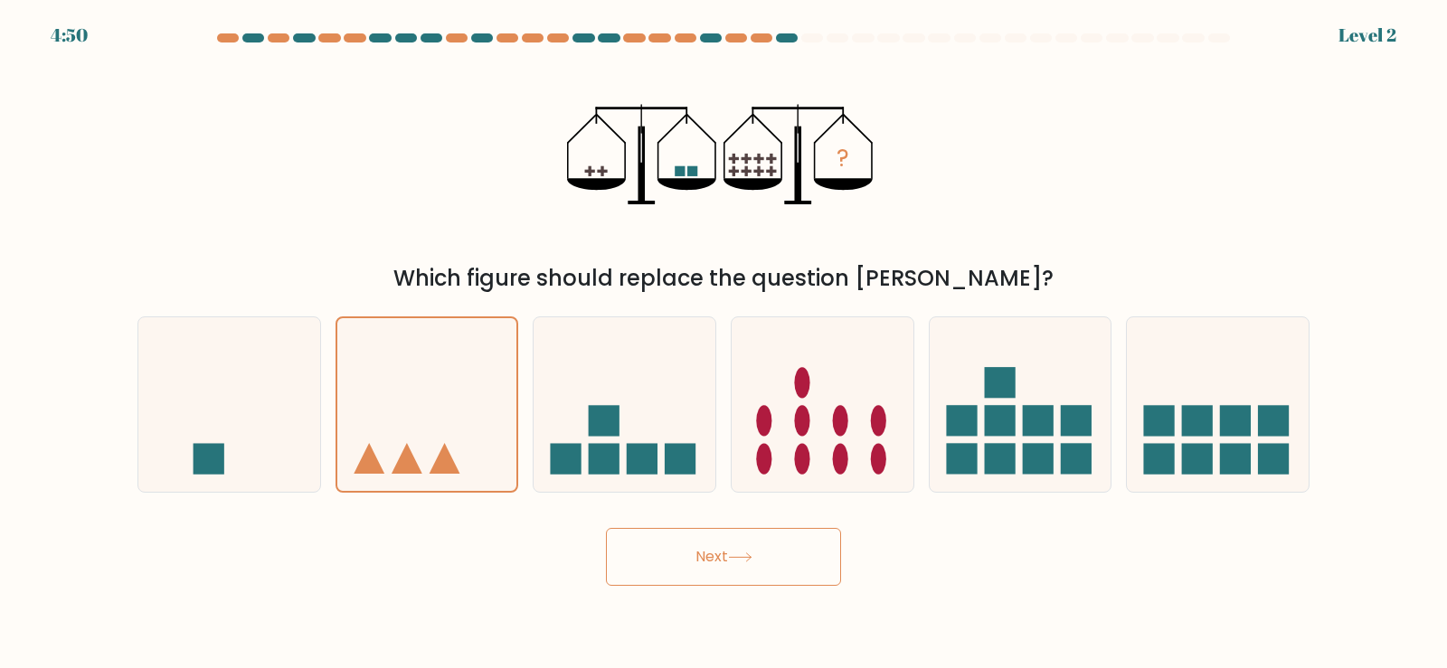
click at [739, 560] on icon at bounding box center [740, 557] width 24 height 10
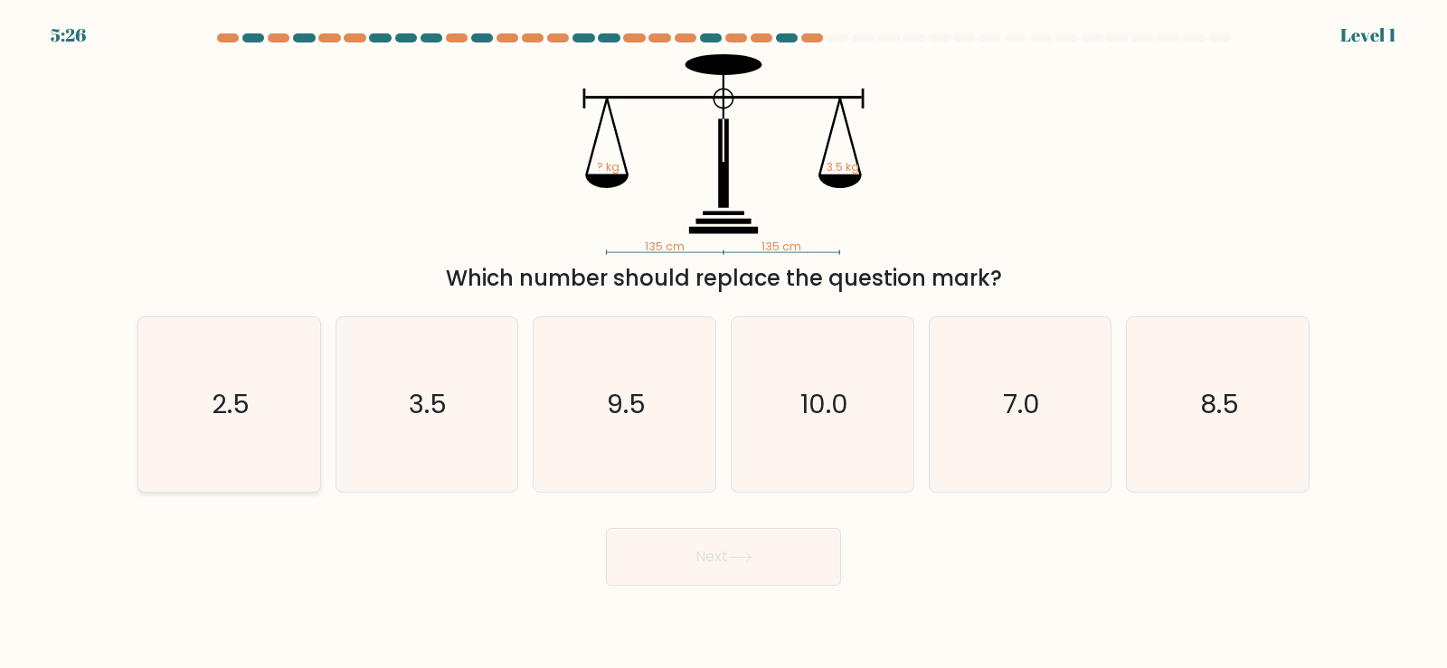
click at [241, 433] on icon "2.5" at bounding box center [229, 404] width 175 height 175
click at [723, 344] on input "a. 2.5" at bounding box center [723, 339] width 1 height 9
radio input "true"
drag, startPoint x: 557, startPoint y: 431, endPoint x: 583, endPoint y: 439, distance: 27.5
click at [561, 433] on icon "9.5" at bounding box center [624, 404] width 175 height 175
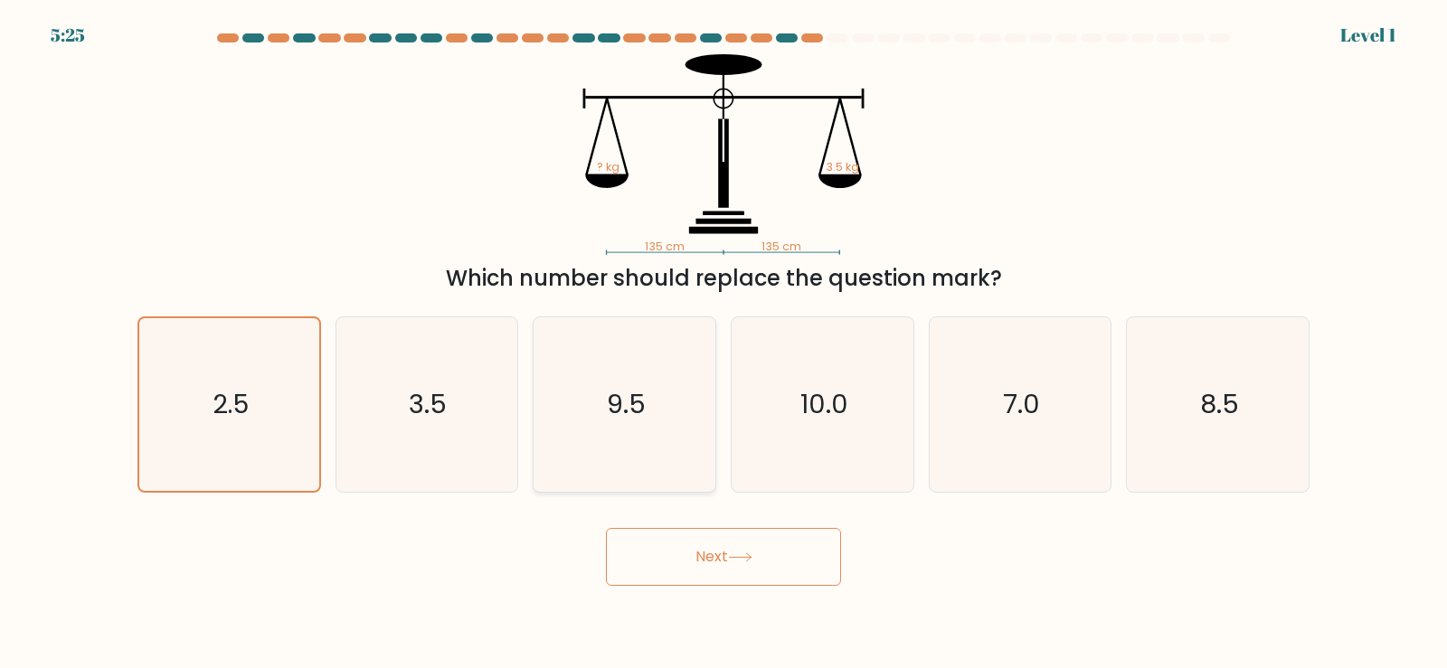
click at [723, 344] on input "c. 9.5" at bounding box center [723, 339] width 1 height 9
radio input "true"
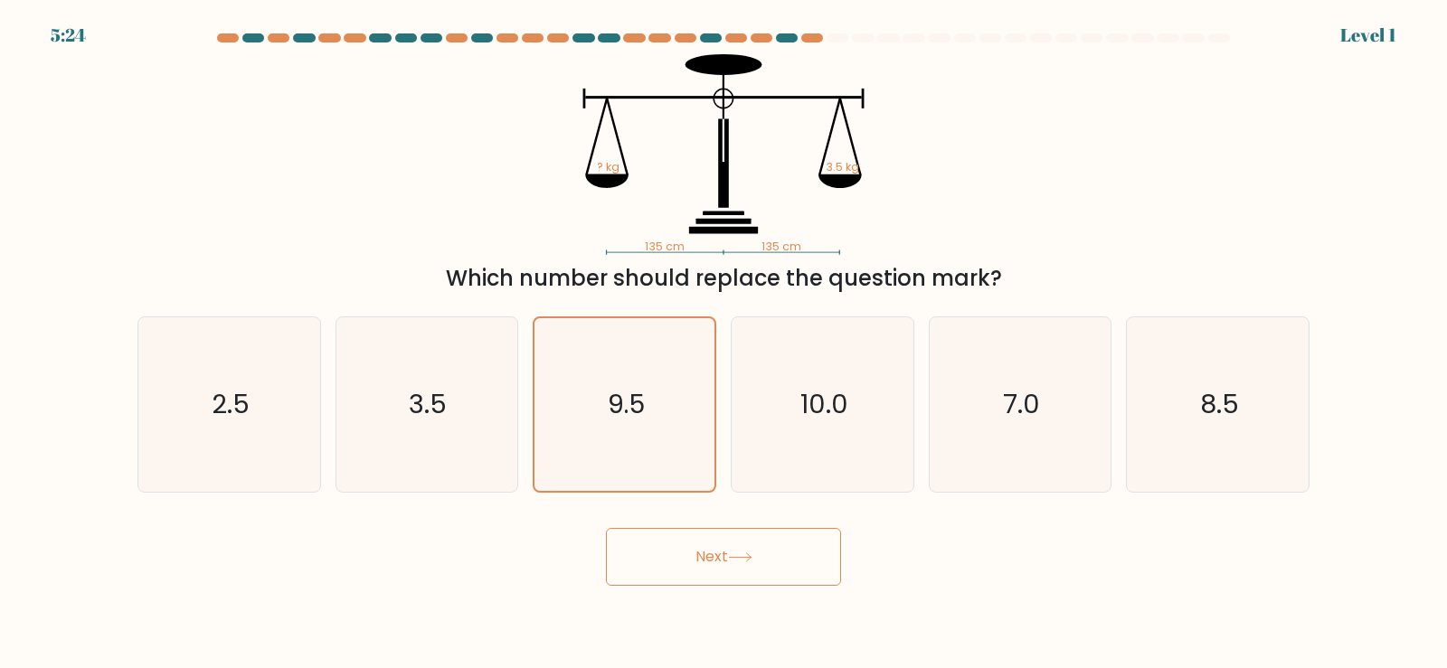
click at [675, 553] on button "Next" at bounding box center [723, 557] width 235 height 58
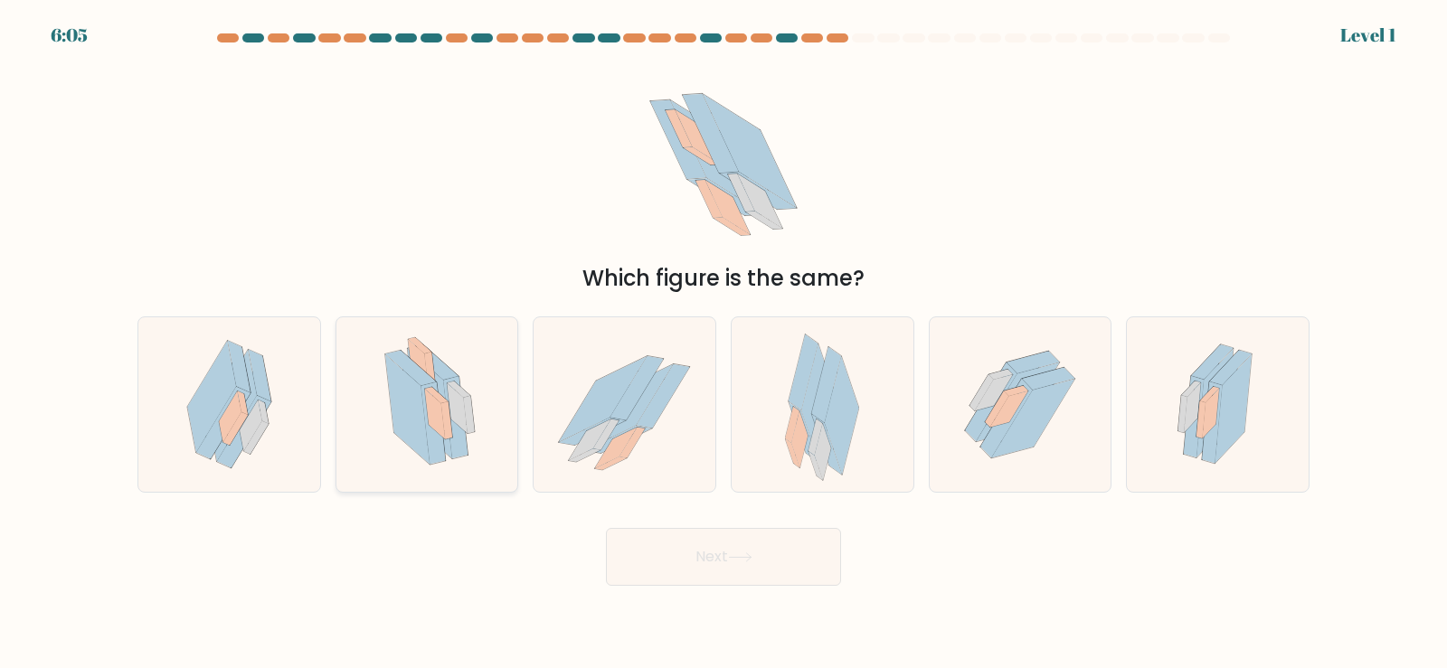
click at [436, 455] on icon at bounding box center [433, 423] width 24 height 82
click at [723, 344] on input "b." at bounding box center [723, 339] width 1 height 9
radio input "true"
click at [833, 585] on button "Next" at bounding box center [723, 557] width 235 height 58
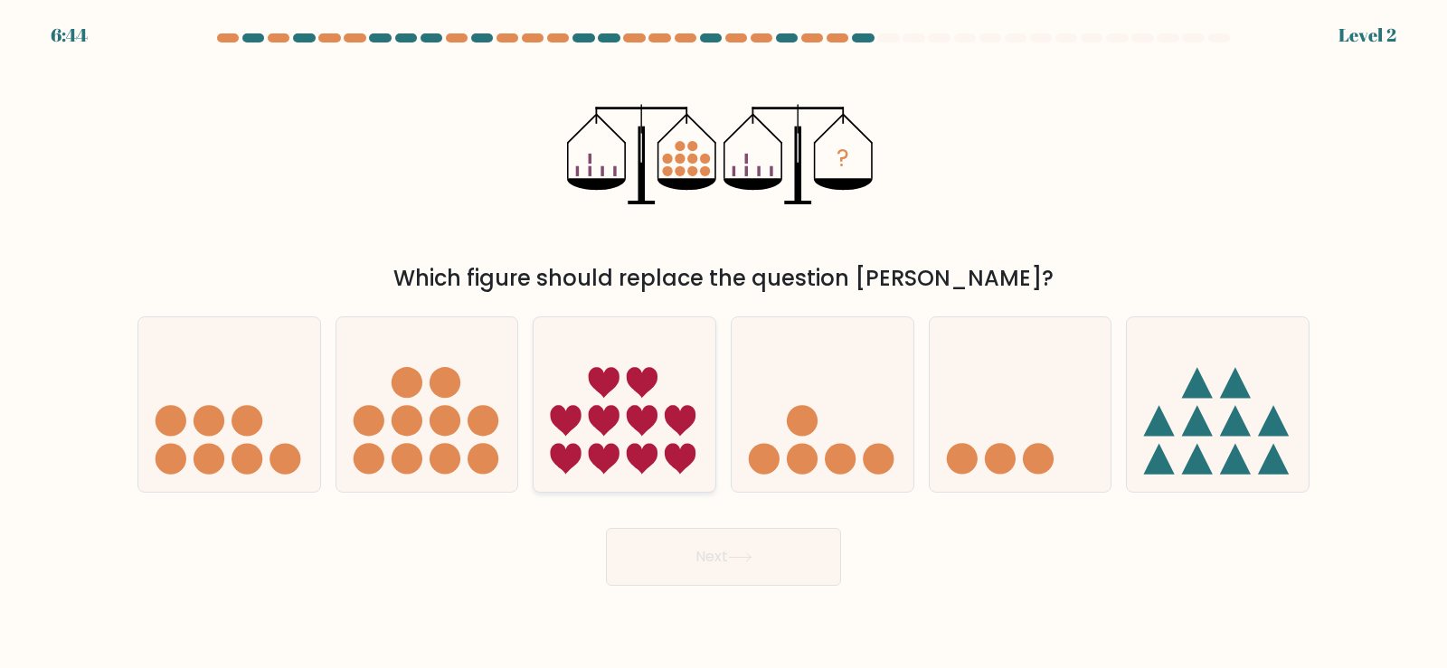
click at [616, 402] on icon at bounding box center [624, 404] width 182 height 150
click at [723, 344] on input "c." at bounding box center [723, 339] width 1 height 9
radio input "true"
click at [703, 555] on button "Next" at bounding box center [723, 557] width 235 height 58
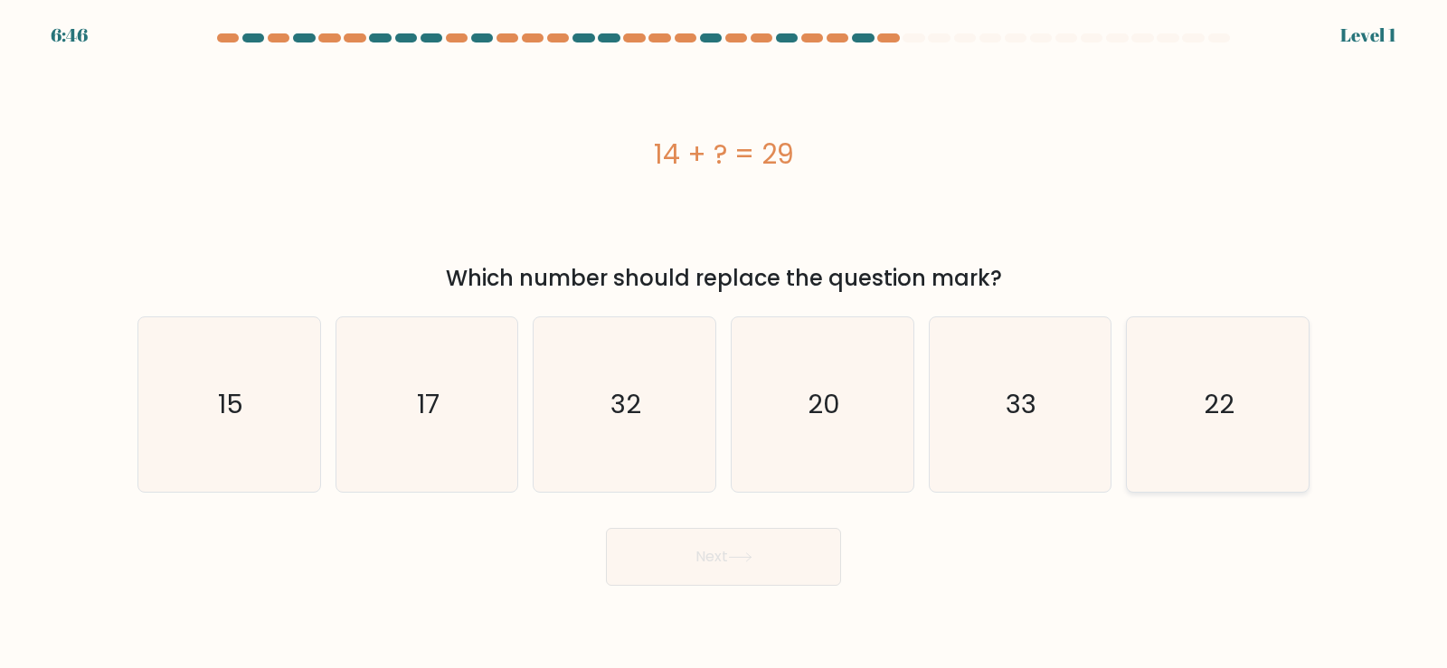
click at [1222, 434] on icon "22" at bounding box center [1217, 404] width 175 height 175
click at [724, 344] on input "f. 22" at bounding box center [723, 339] width 1 height 9
radio input "true"
click at [448, 406] on icon "17" at bounding box center [426, 404] width 175 height 175
click at [723, 344] on input "b. 17" at bounding box center [723, 339] width 1 height 9
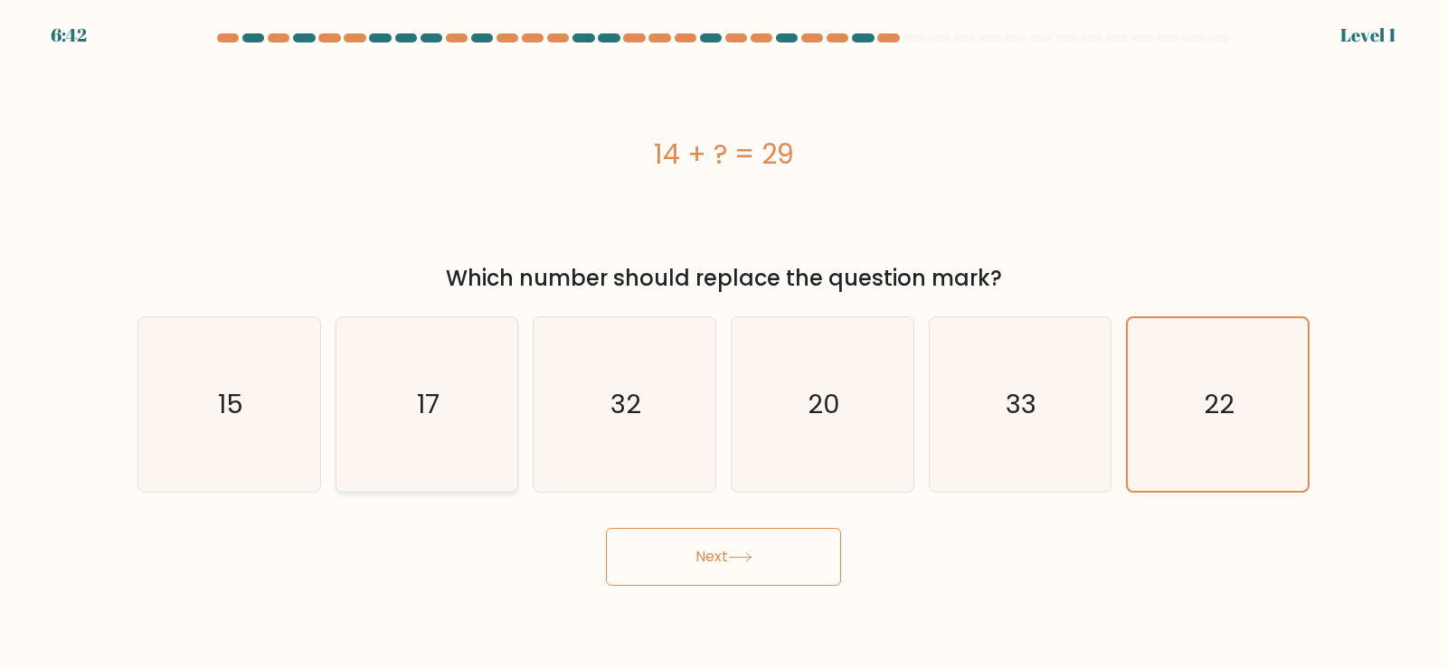
radio input "true"
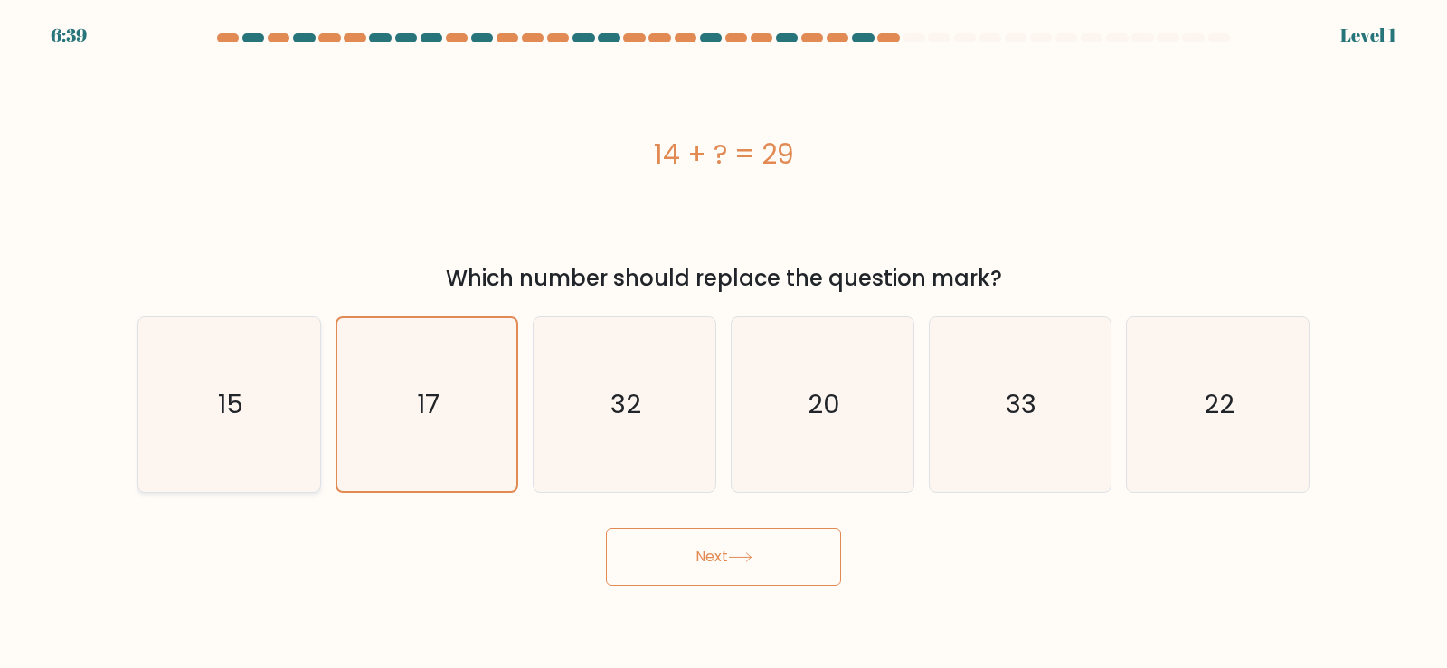
click at [230, 394] on text "15" at bounding box center [230, 404] width 25 height 36
click at [723, 344] on input "a. 15" at bounding box center [723, 339] width 1 height 9
radio input "true"
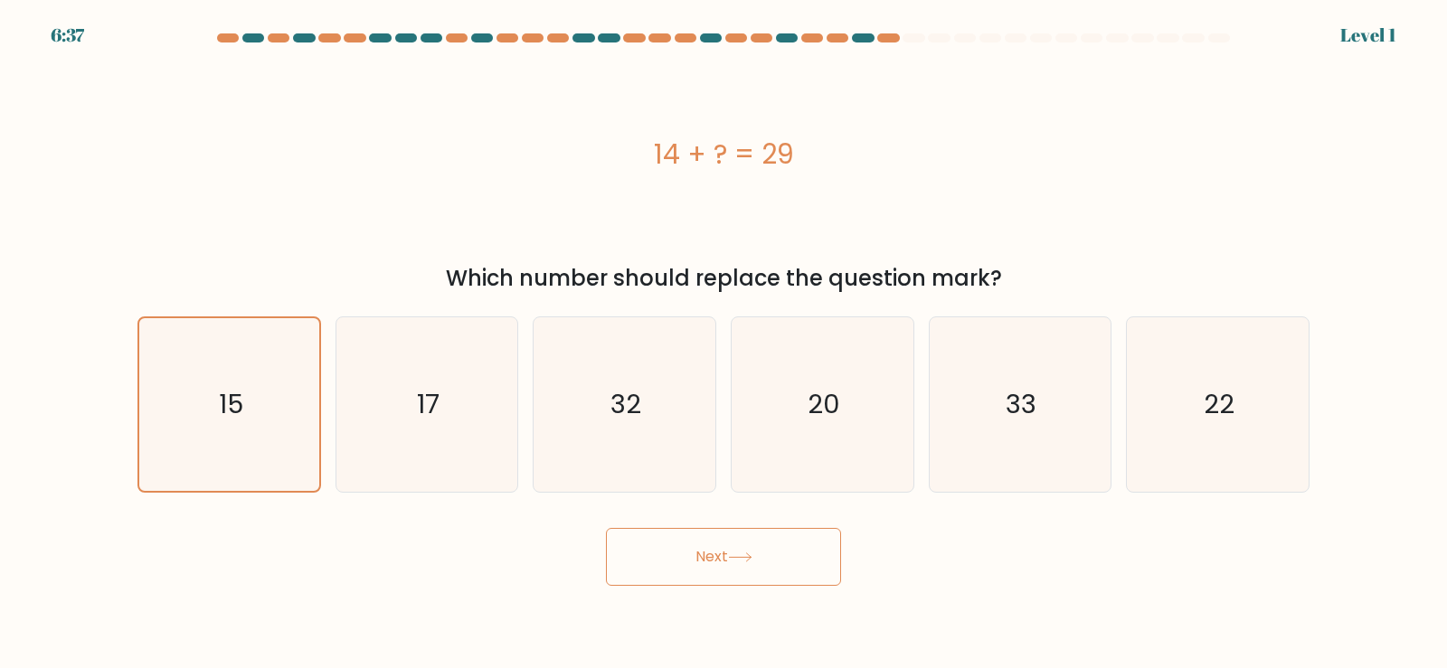
click at [765, 549] on button "Next" at bounding box center [723, 557] width 235 height 58
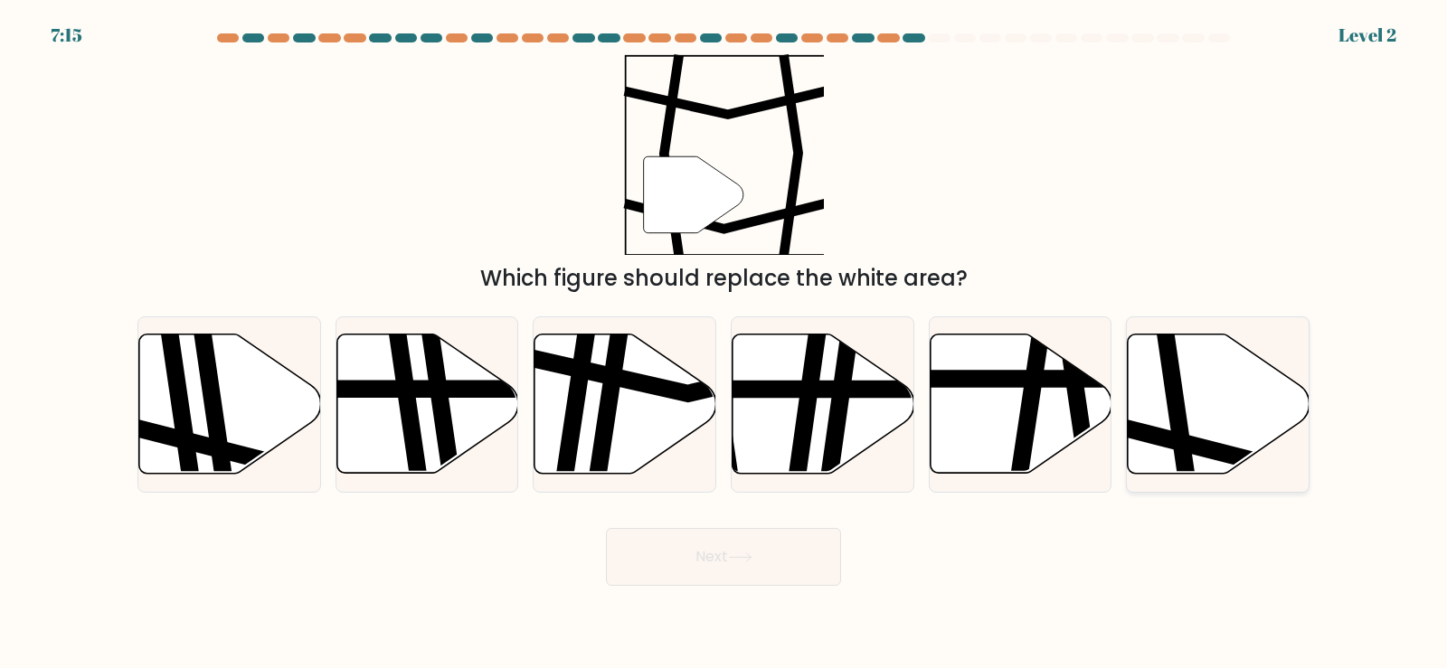
click at [1185, 409] on icon at bounding box center [1178, 332] width 27 height 366
click at [724, 344] on input "f." at bounding box center [723, 339] width 1 height 9
radio input "true"
click at [729, 554] on button "Next" at bounding box center [723, 557] width 235 height 58
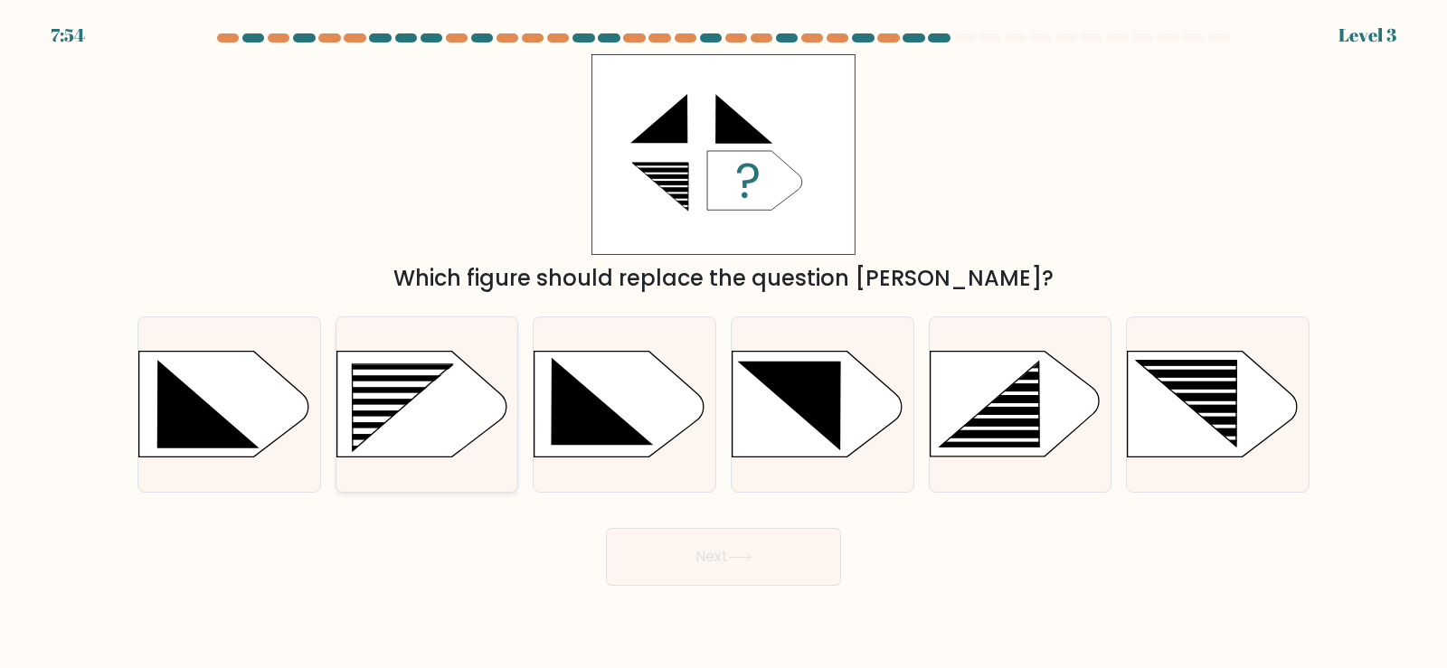
click at [448, 418] on rect at bounding box center [388, 420] width 145 height 6
click at [723, 344] on input "b." at bounding box center [723, 339] width 1 height 9
radio input "true"
click at [764, 564] on button "Next" at bounding box center [723, 557] width 235 height 58
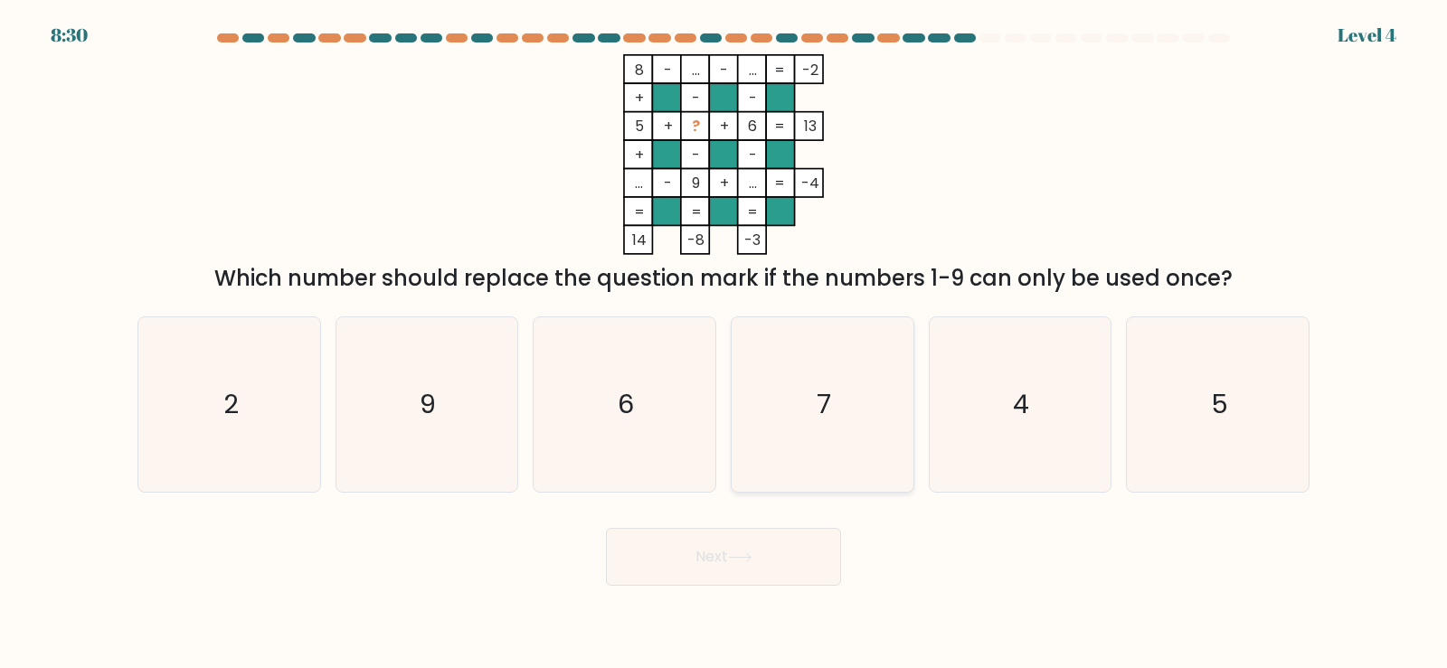
click at [855, 420] on icon "7" at bounding box center [822, 404] width 175 height 175
click at [724, 344] on input "d. 7" at bounding box center [723, 339] width 1 height 9
radio input "true"
click at [616, 435] on icon "6" at bounding box center [624, 404] width 175 height 175
click at [723, 344] on input "c. 6" at bounding box center [723, 339] width 1 height 9
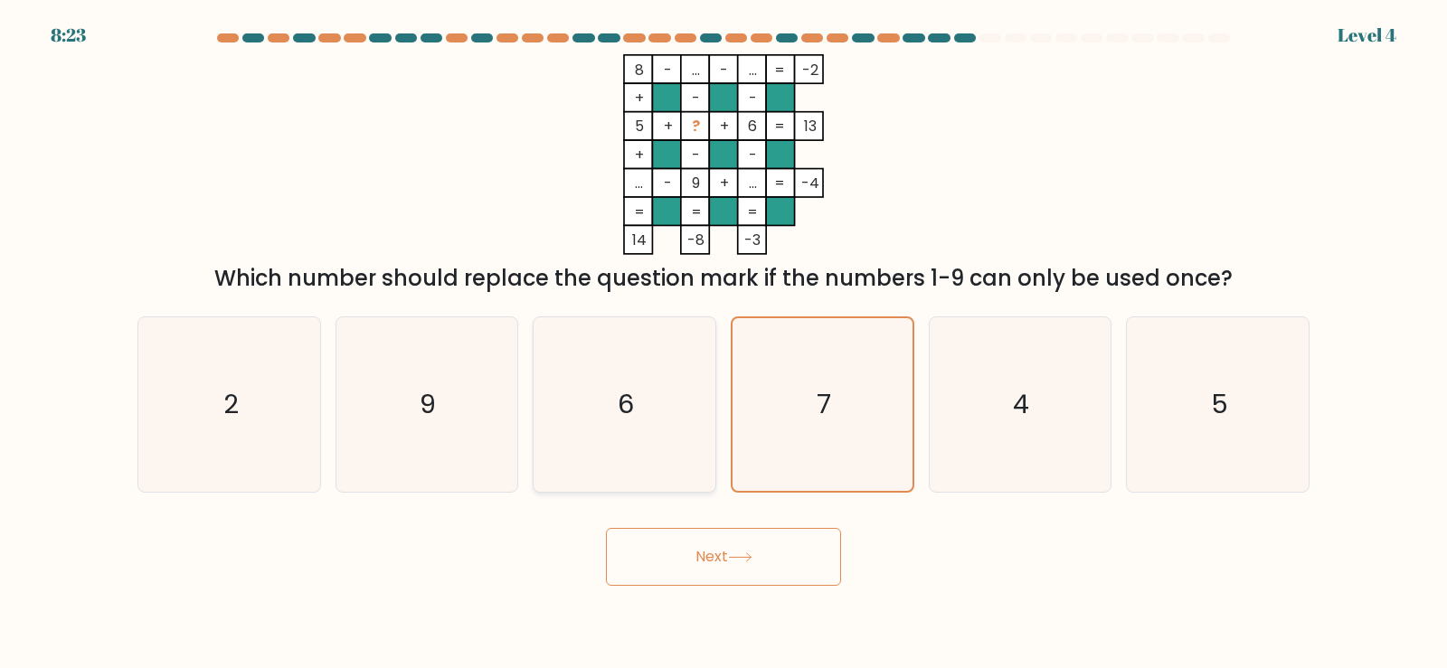
radio input "true"
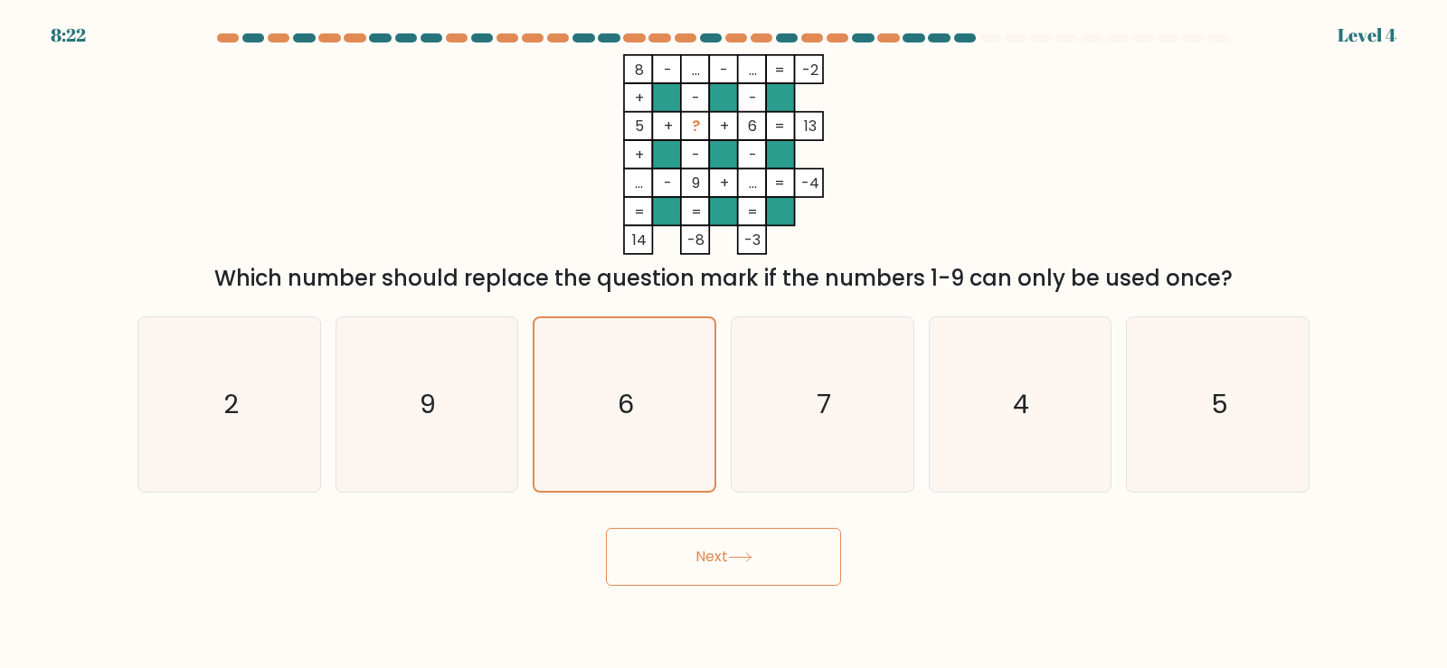
click at [732, 550] on button "Next" at bounding box center [723, 557] width 235 height 58
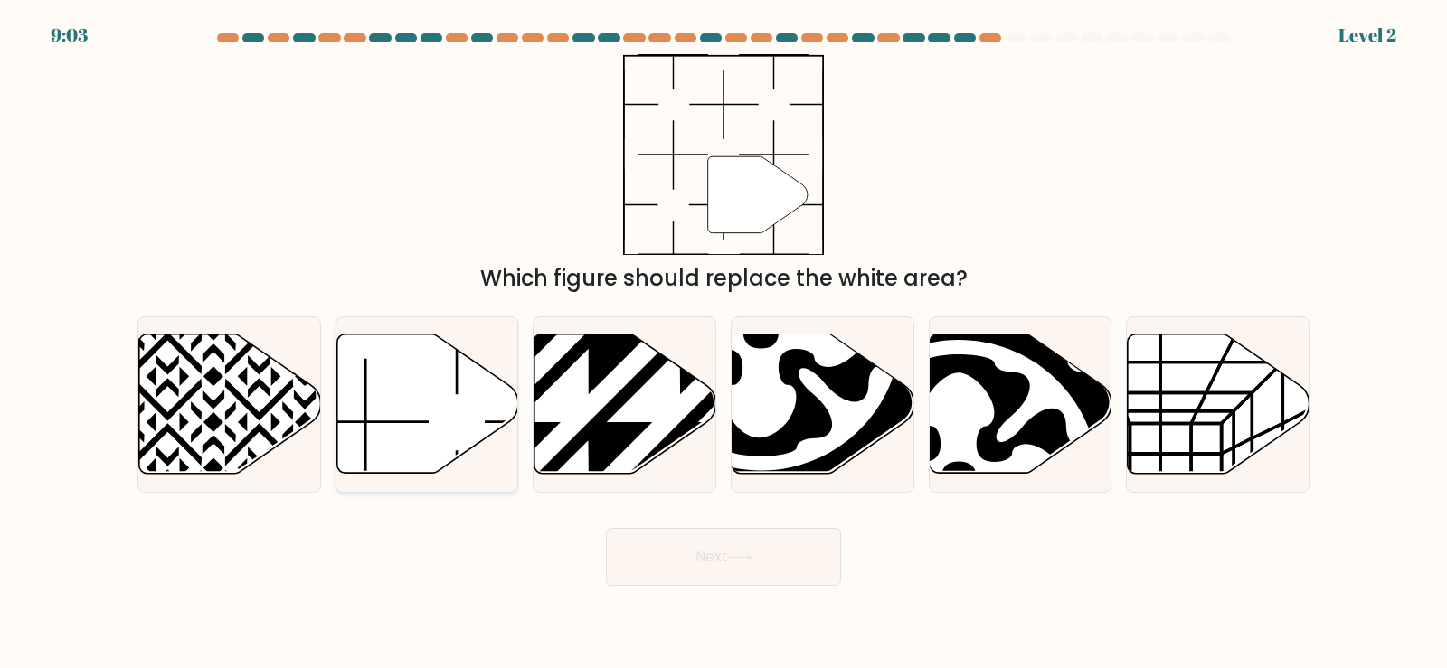
click at [432, 412] on icon at bounding box center [427, 404] width 182 height 139
click at [723, 344] on input "b." at bounding box center [723, 339] width 1 height 9
radio input "true"
click at [705, 547] on button "Next" at bounding box center [723, 557] width 235 height 58
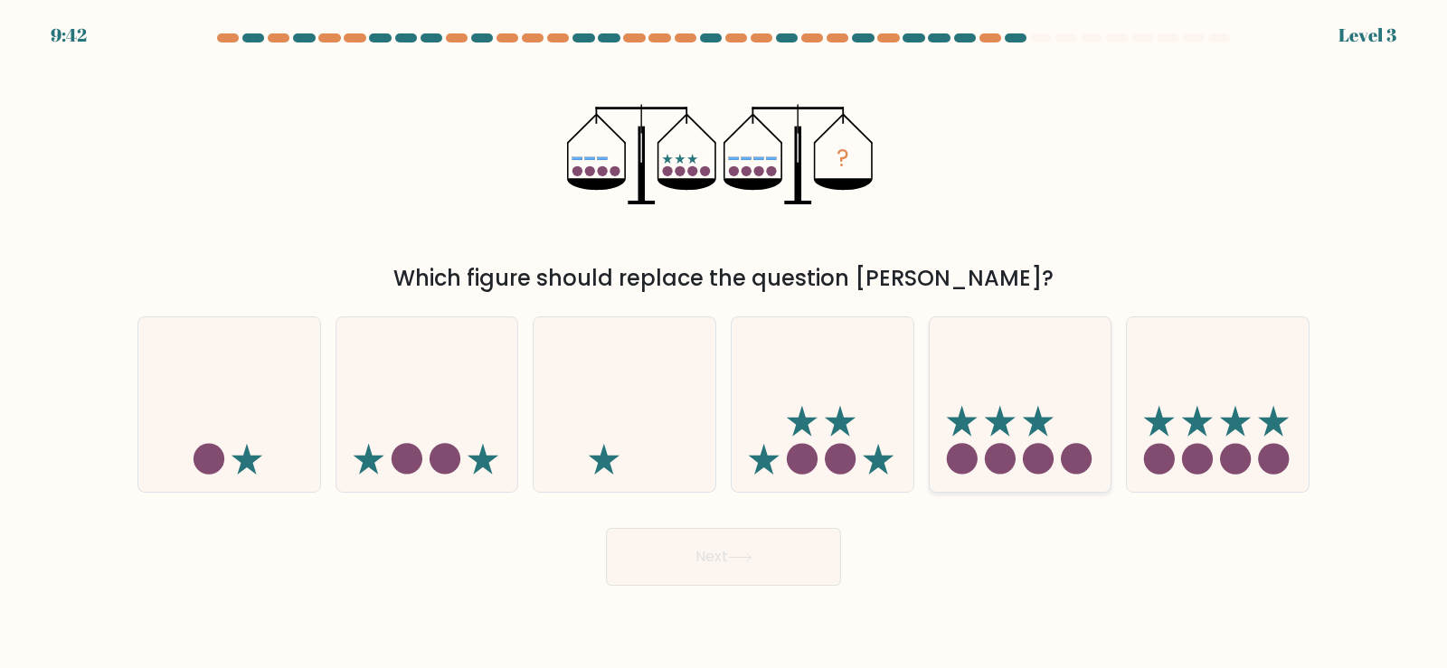
click at [1013, 460] on circle at bounding box center [1000, 459] width 31 height 31
click at [724, 344] on input "e." at bounding box center [723, 339] width 1 height 9
radio input "true"
click at [869, 456] on icon at bounding box center [822, 404] width 182 height 150
click at [724, 344] on input "d." at bounding box center [723, 339] width 1 height 9
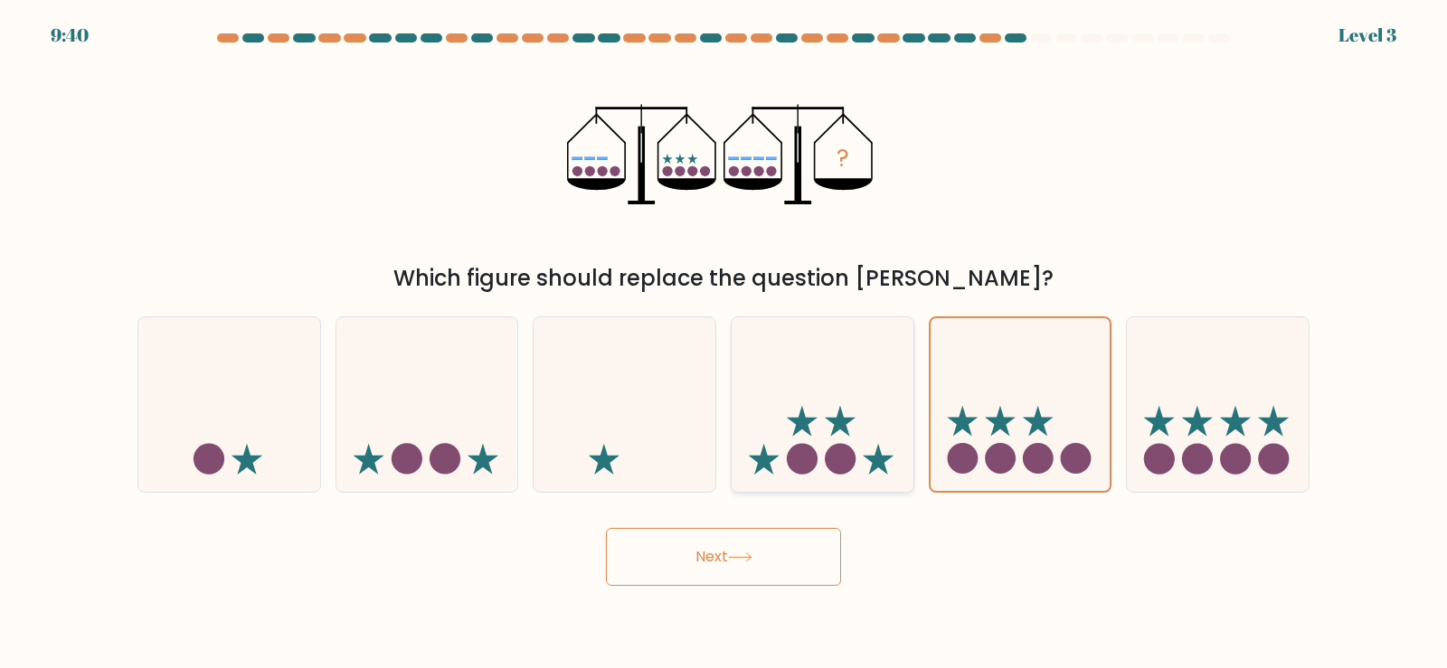
radio input "true"
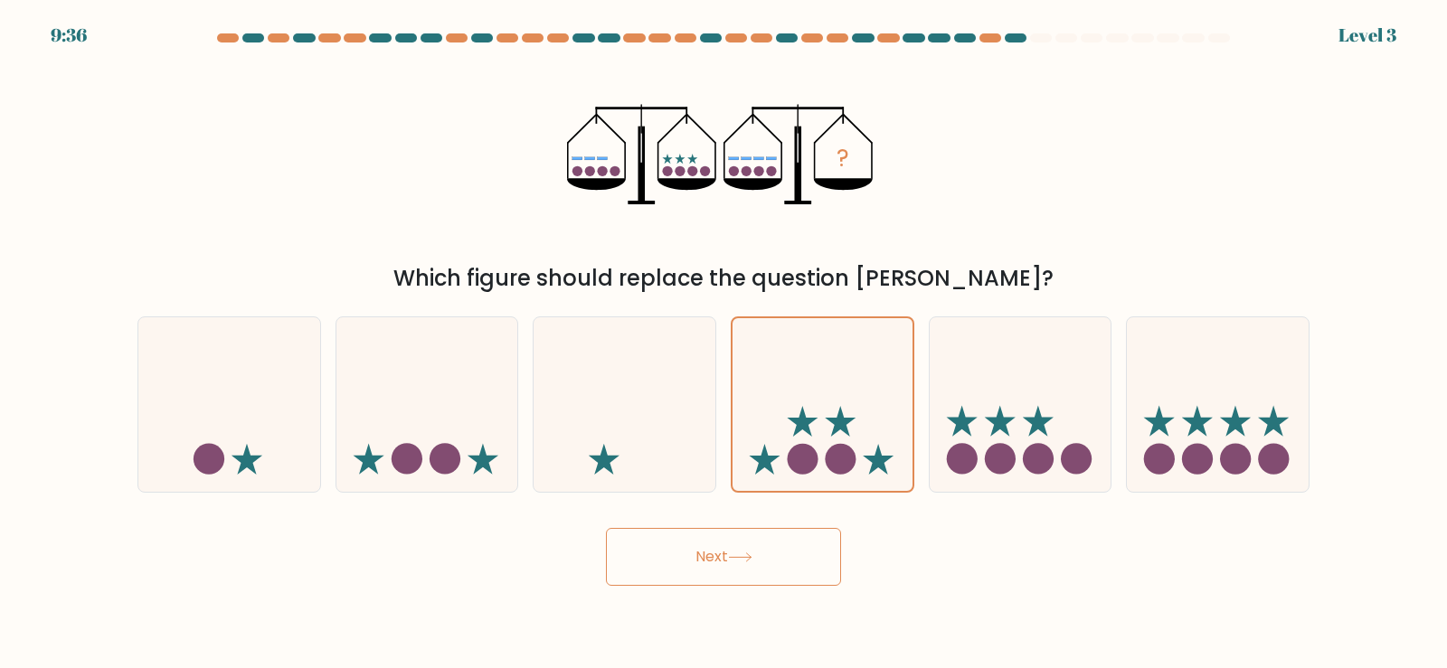
click at [711, 553] on button "Next" at bounding box center [723, 557] width 235 height 58
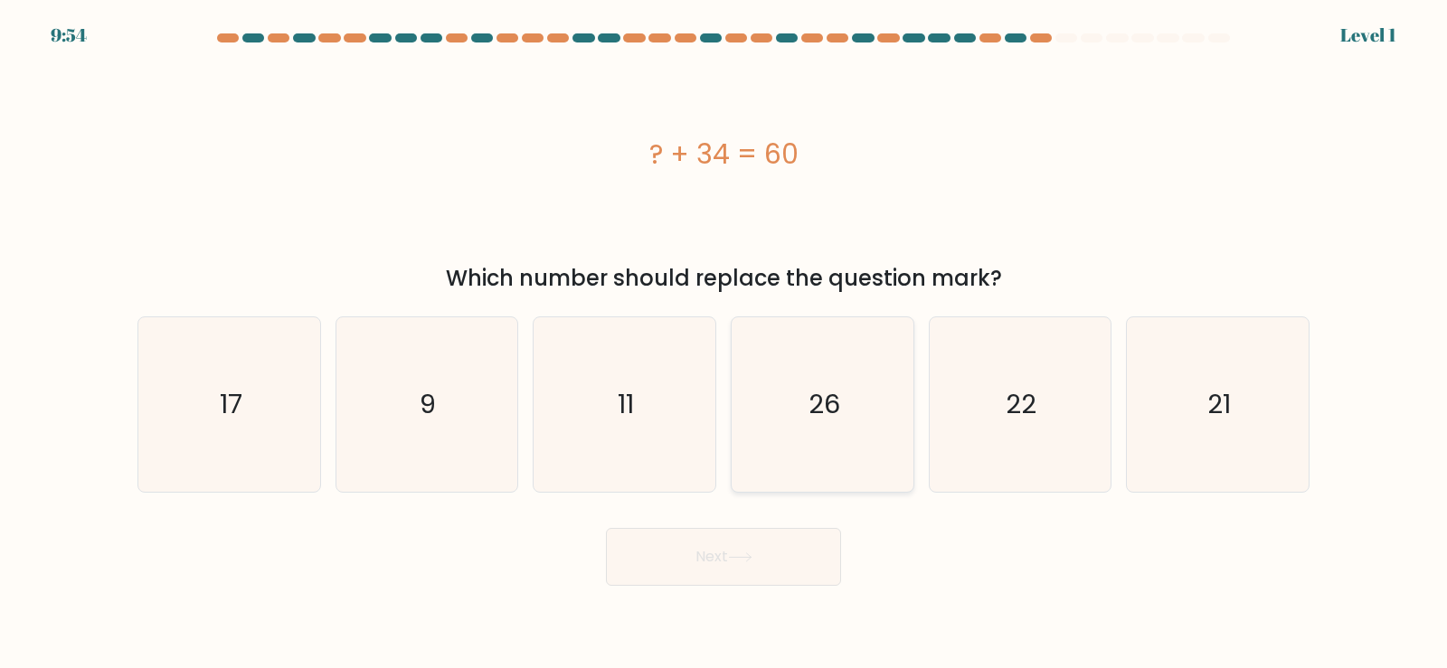
click at [835, 403] on text "26" at bounding box center [824, 404] width 32 height 36
click at [724, 344] on input "d. 26" at bounding box center [723, 339] width 1 height 9
radio input "true"
click at [787, 557] on button "Next" at bounding box center [723, 557] width 235 height 58
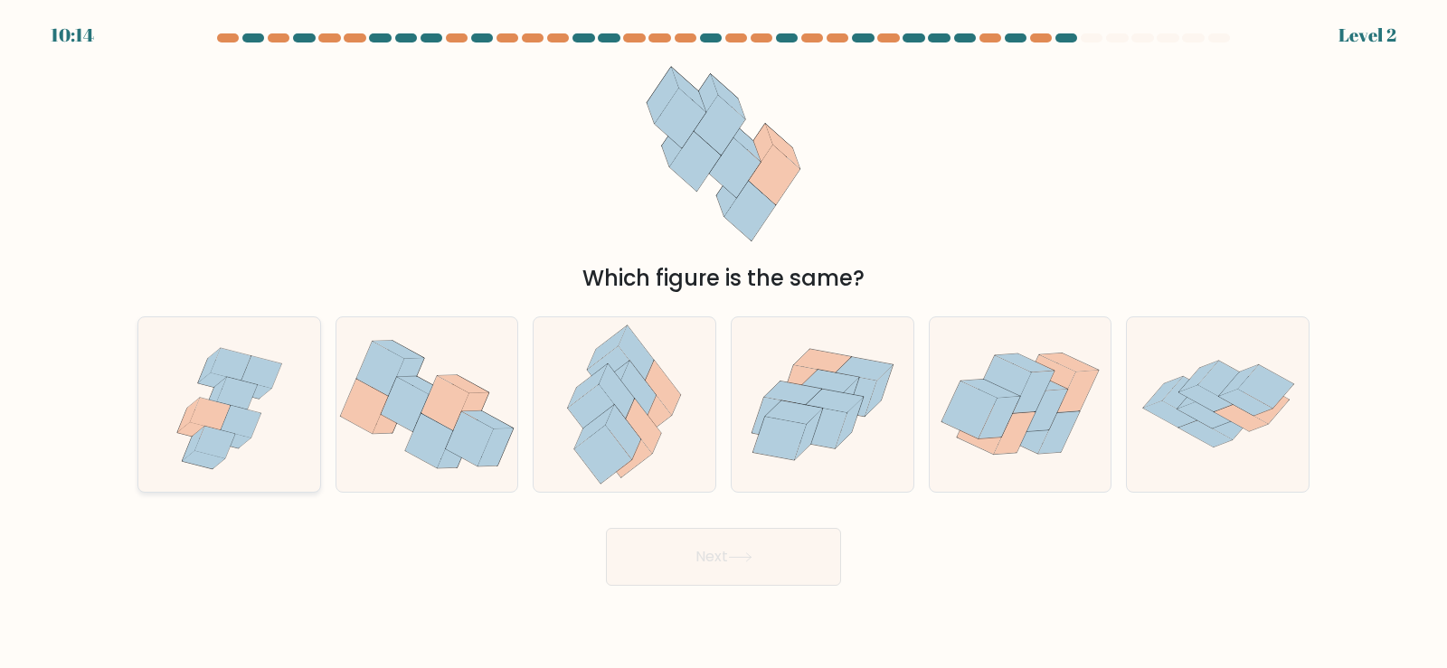
click at [244, 405] on icon at bounding box center [237, 393] width 40 height 33
click at [723, 344] on input "a." at bounding box center [723, 339] width 1 height 9
radio input "true"
click at [703, 542] on button "Next" at bounding box center [723, 557] width 235 height 58
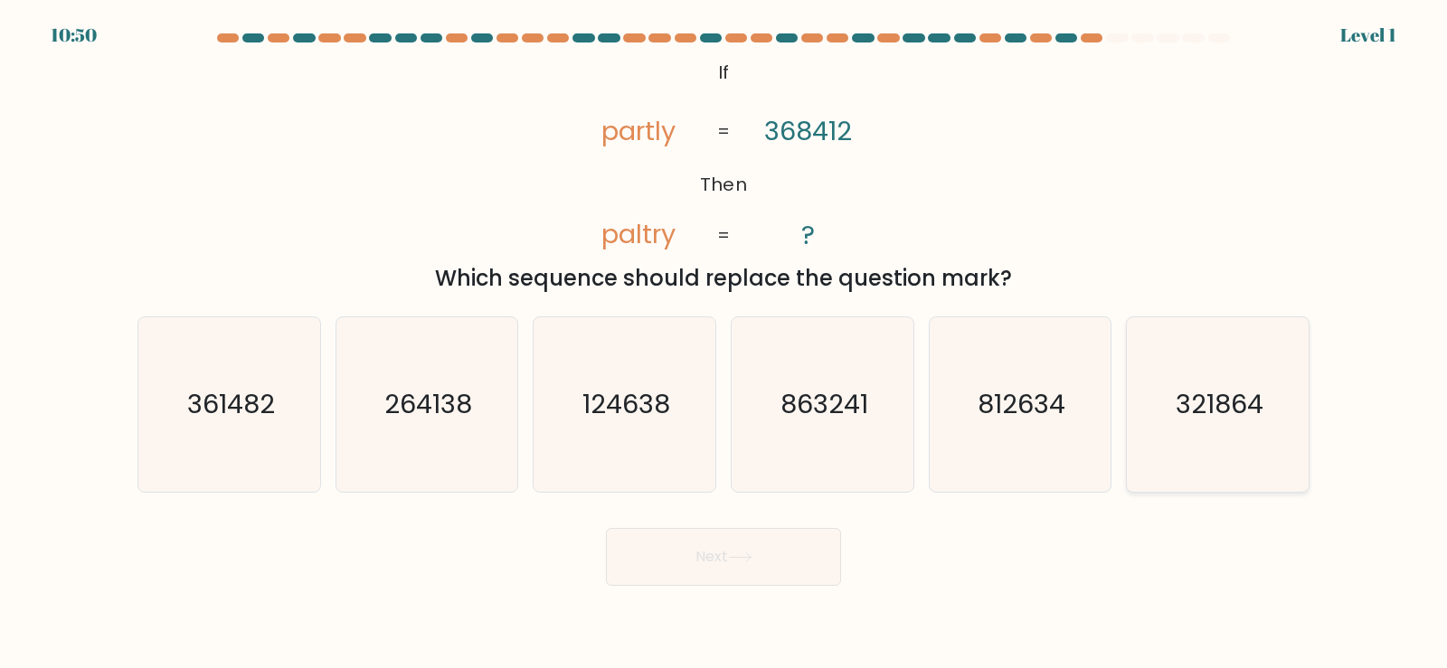
drag, startPoint x: 1231, startPoint y: 443, endPoint x: 1222, endPoint y: 441, distance: 9.2
click at [1229, 443] on icon "321864" at bounding box center [1217, 404] width 175 height 175
click at [724, 344] on input "f. 321864" at bounding box center [723, 339] width 1 height 9
radio input "true"
click at [738, 553] on icon at bounding box center [740, 557] width 24 height 10
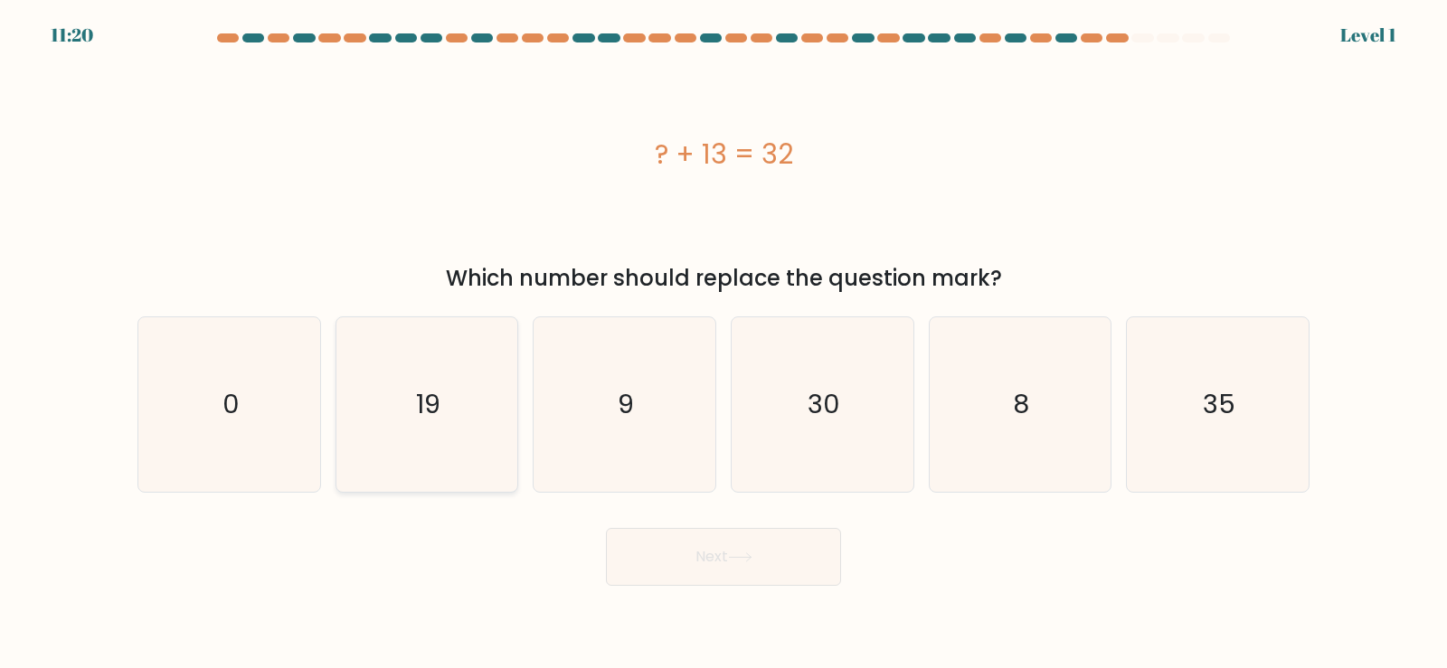
click at [470, 415] on icon "19" at bounding box center [426, 404] width 175 height 175
click at [723, 344] on input "b. 19" at bounding box center [723, 339] width 1 height 9
radio input "true"
drag, startPoint x: 749, startPoint y: 558, endPoint x: 727, endPoint y: 558, distance: 21.7
click at [743, 559] on icon at bounding box center [740, 557] width 24 height 10
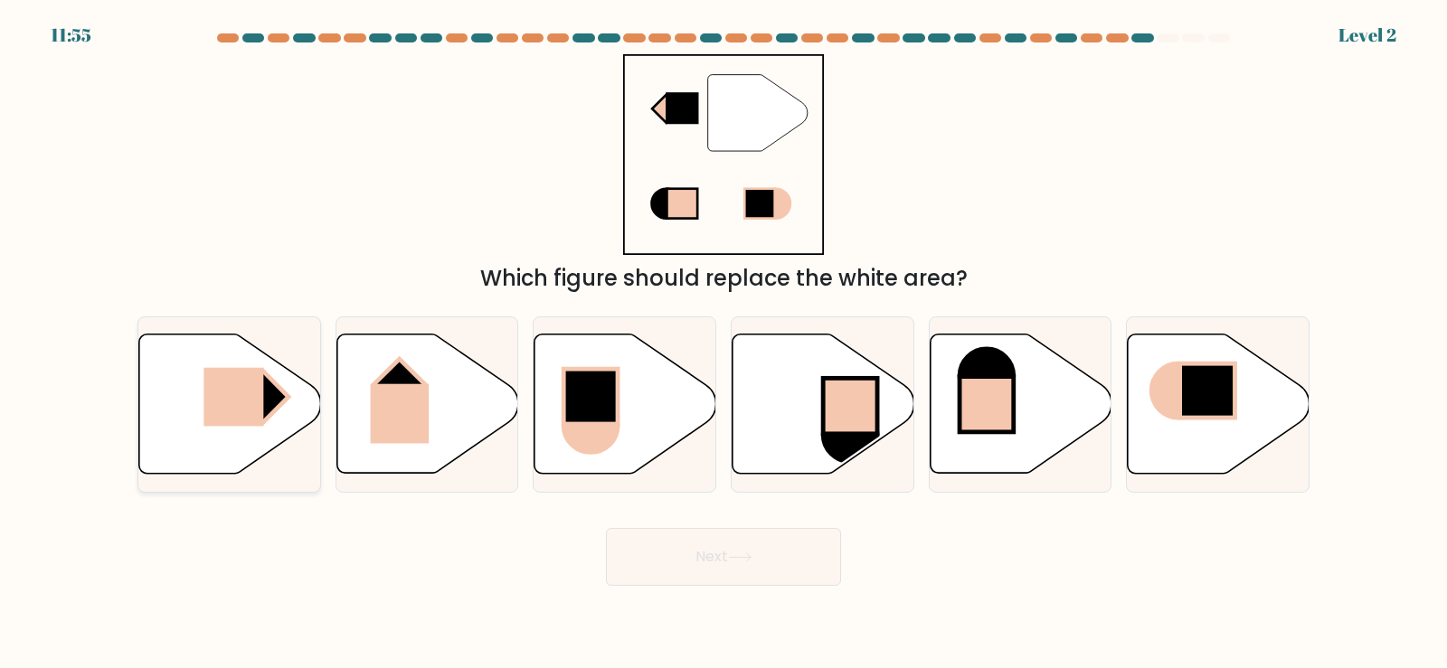
click at [233, 393] on rect at bounding box center [233, 396] width 60 height 59
click at [723, 344] on input "a." at bounding box center [723, 339] width 1 height 9
radio input "true"
click at [725, 565] on button "Next" at bounding box center [723, 557] width 235 height 58
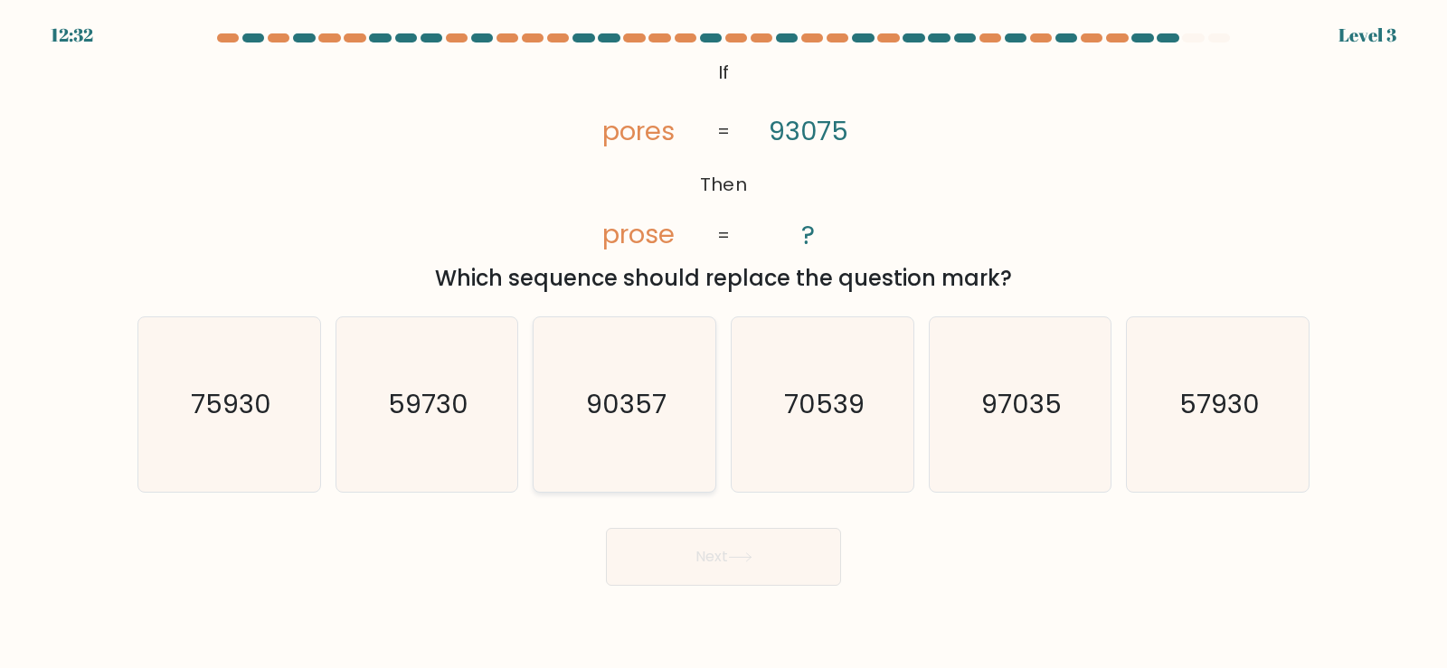
click at [622, 405] on text "90357" at bounding box center [626, 404] width 80 height 36
click at [723, 344] on input "c. 90357" at bounding box center [723, 339] width 1 height 9
radio input "true"
click at [752, 555] on icon at bounding box center [740, 557] width 24 height 10
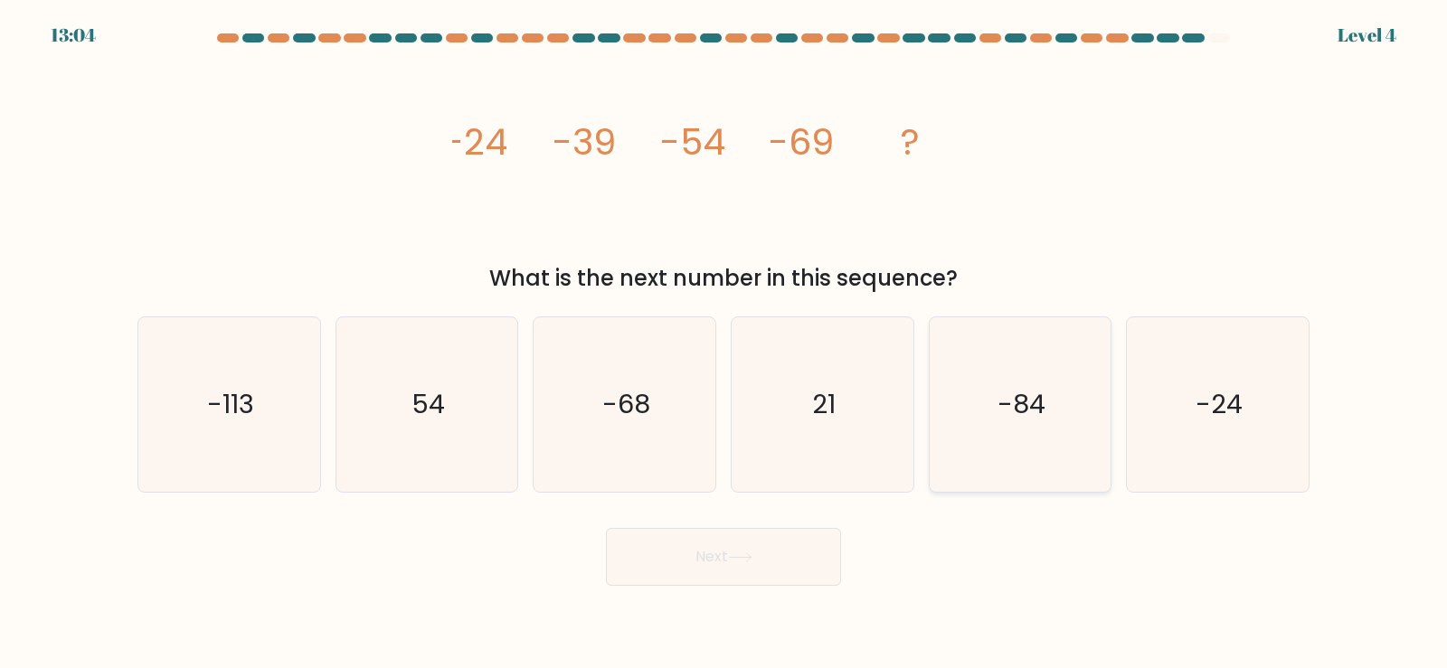
click at [1037, 429] on icon "-84" at bounding box center [1019, 404] width 175 height 175
click at [724, 344] on input "e. -84" at bounding box center [723, 339] width 1 height 9
radio input "true"
click at [793, 566] on button "Next" at bounding box center [723, 557] width 235 height 58
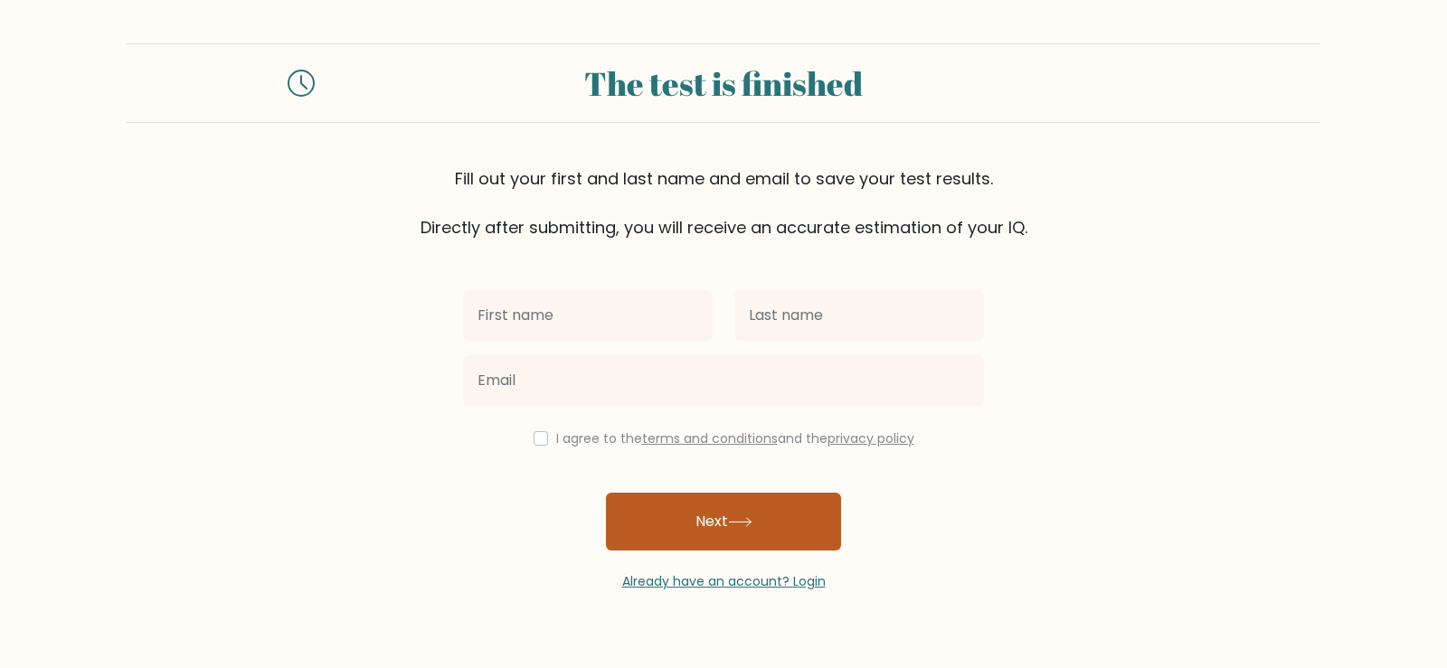
click at [788, 517] on button "Next" at bounding box center [723, 522] width 235 height 58
